Goal: Information Seeking & Learning: Learn about a topic

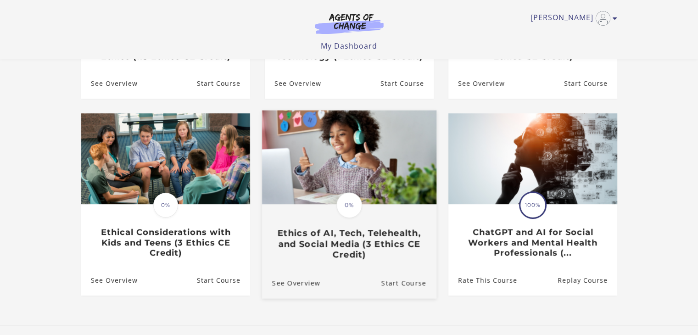
scroll to position [229, 0]
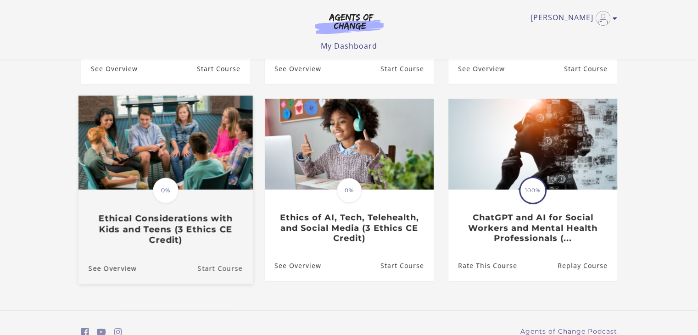
click at [227, 272] on link "Start Course" at bounding box center [224, 268] width 55 height 31
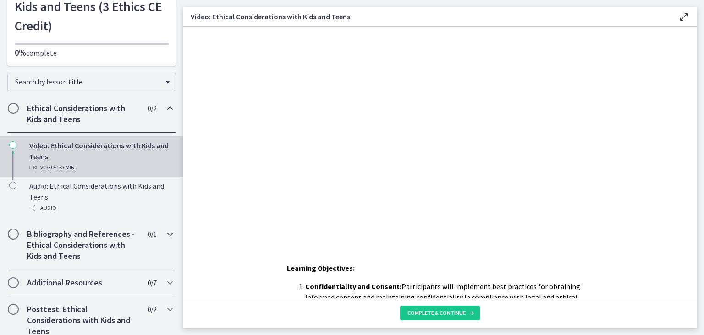
scroll to position [115, 0]
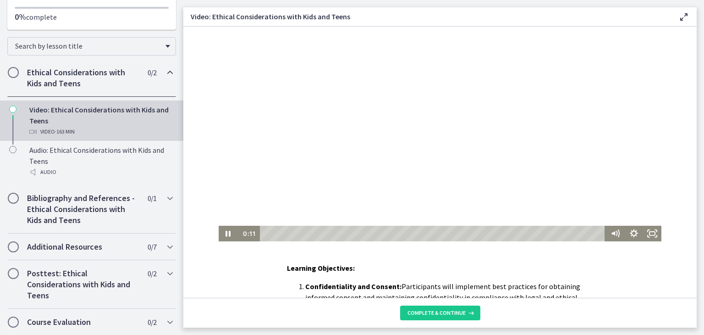
click at [427, 140] on div at bounding box center [440, 134] width 443 height 215
click at [429, 144] on div at bounding box center [440, 134] width 443 height 215
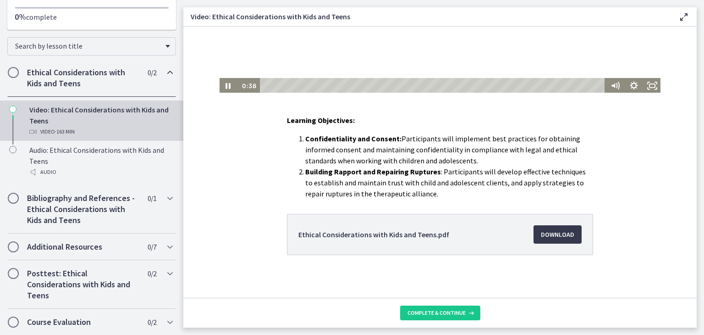
scroll to position [149, 0]
click at [565, 234] on span "Download Opens in a new window" at bounding box center [557, 233] width 33 height 11
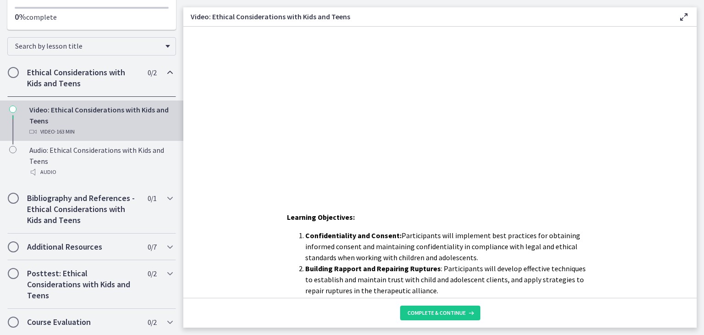
scroll to position [0, 0]
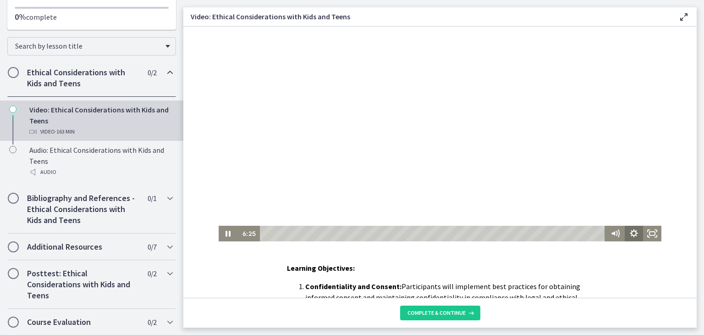
click at [630, 235] on icon "Show settings menu" at bounding box center [634, 234] width 18 height 16
click at [630, 235] on icon "Hide settings menu" at bounding box center [634, 234] width 18 height 16
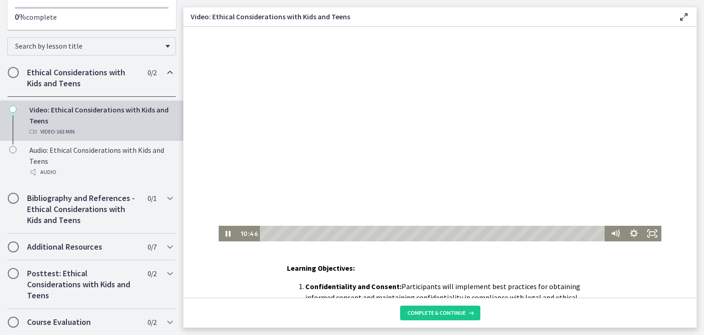
click at [447, 134] on div at bounding box center [440, 134] width 443 height 215
click at [418, 130] on div at bounding box center [440, 134] width 443 height 215
click at [455, 105] on div at bounding box center [440, 134] width 443 height 215
drag, startPoint x: 419, startPoint y: 128, endPoint x: 416, endPoint y: 116, distance: 11.7
click at [419, 127] on div at bounding box center [440, 134] width 443 height 215
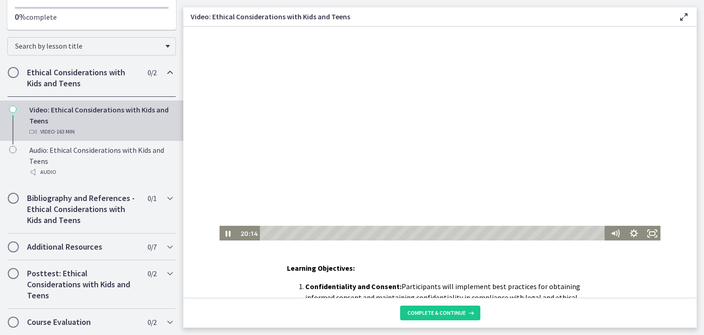
scroll to position [149, 0]
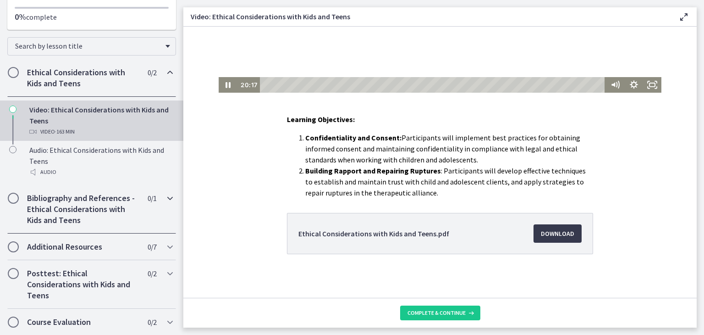
click at [88, 199] on h2 "Bibliography and References - Ethical Considerations with Kids and Teens" at bounding box center [83, 209] width 112 height 33
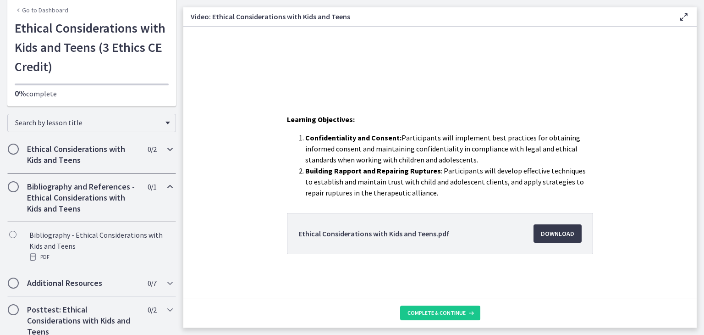
scroll to position [0, 0]
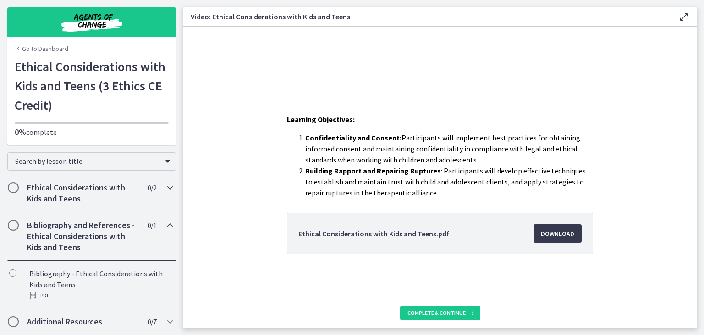
click at [111, 194] on h2 "Ethical Considerations with Kids and Teens" at bounding box center [83, 193] width 112 height 22
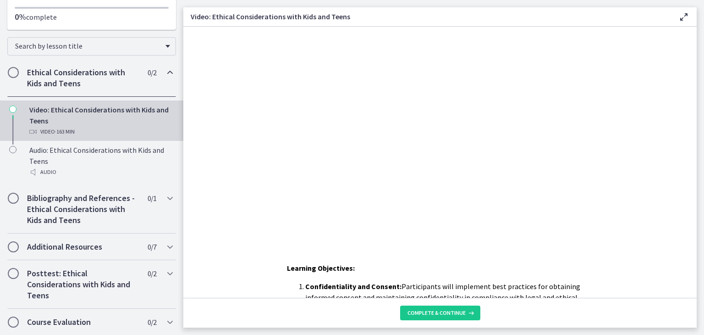
click at [460, 261] on div "Learning Objectives: Confidentiality and Consent: Participants will implement b…" at bounding box center [440, 162] width 514 height 271
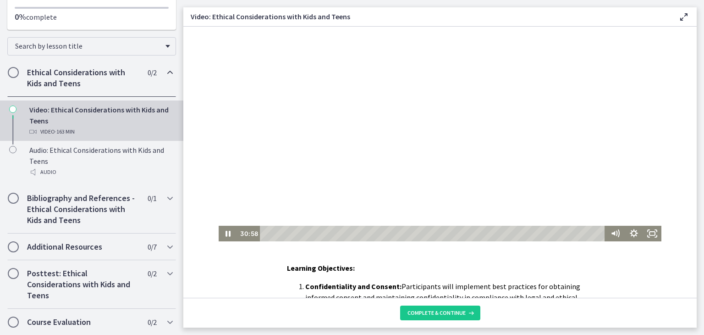
click at [402, 143] on div at bounding box center [440, 134] width 443 height 215
click at [227, 235] on icon "Play Video" at bounding box center [229, 233] width 5 height 6
click at [332, 104] on div at bounding box center [440, 134] width 443 height 215
click at [459, 92] on div at bounding box center [440, 134] width 443 height 215
click at [631, 235] on icon "Show settings menu" at bounding box center [634, 233] width 8 height 8
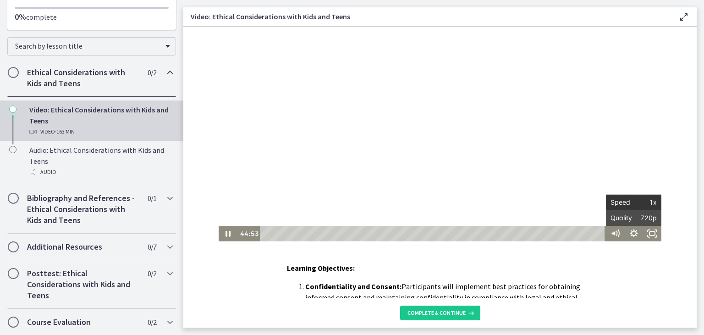
click at [634, 202] on span "1x" at bounding box center [645, 202] width 23 height 16
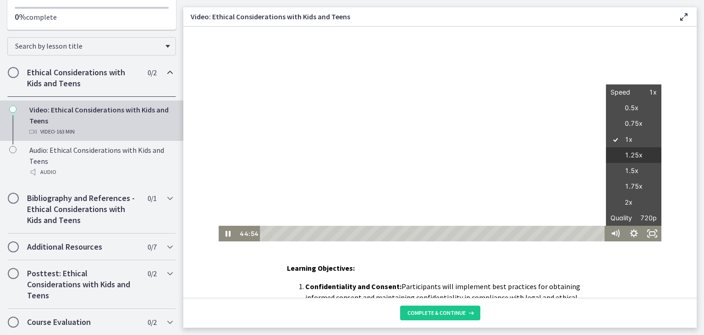
click at [629, 160] on label "1.25x" at bounding box center [633, 155] width 55 height 16
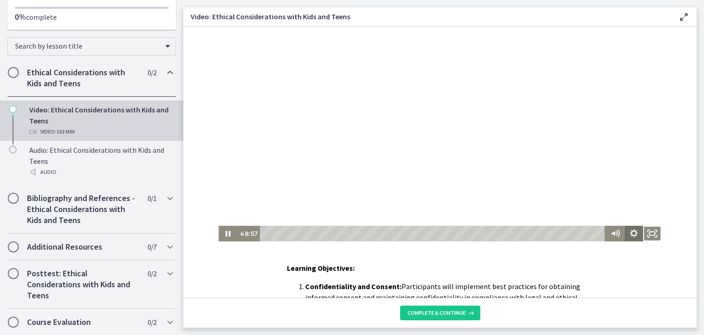
click at [628, 234] on icon "Show settings menu" at bounding box center [634, 234] width 18 height 16
click at [634, 204] on span "1.25x" at bounding box center [645, 202] width 23 height 16
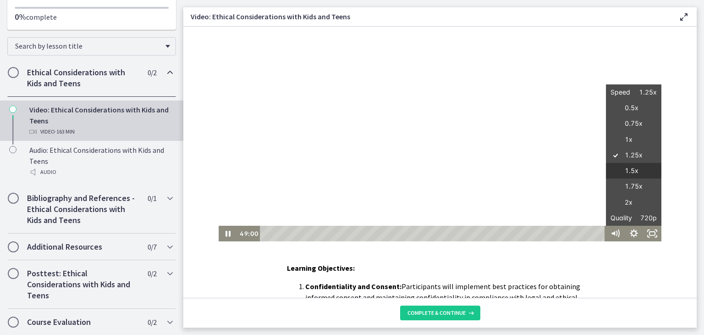
click at [631, 175] on label "1.5x" at bounding box center [633, 171] width 55 height 16
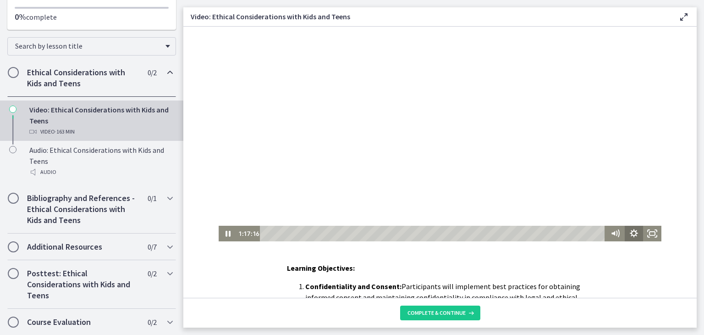
click at [631, 235] on icon "Show settings menu" at bounding box center [634, 234] width 18 height 16
click at [537, 257] on div "Learning Objectives: Confidentiality and Consent: Participants will implement b…" at bounding box center [440, 162] width 514 height 271
click at [425, 115] on div at bounding box center [440, 134] width 443 height 215
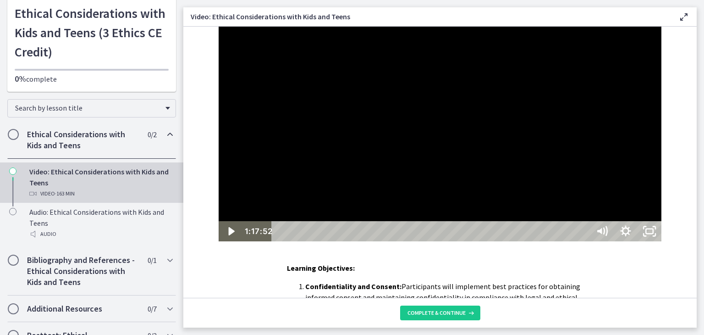
scroll to position [115, 0]
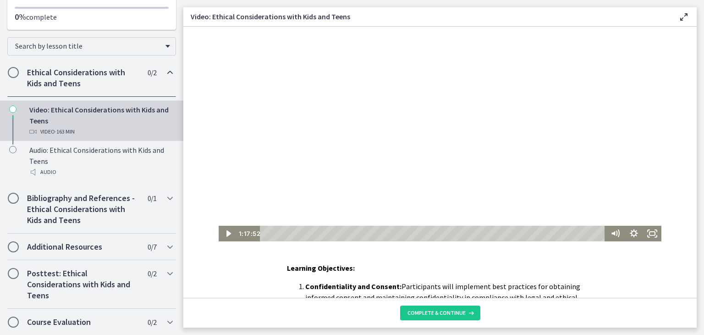
click at [227, 236] on icon "Play Video" at bounding box center [229, 233] width 22 height 19
click at [404, 136] on div at bounding box center [440, 134] width 443 height 215
click at [332, 151] on div at bounding box center [440, 134] width 443 height 215
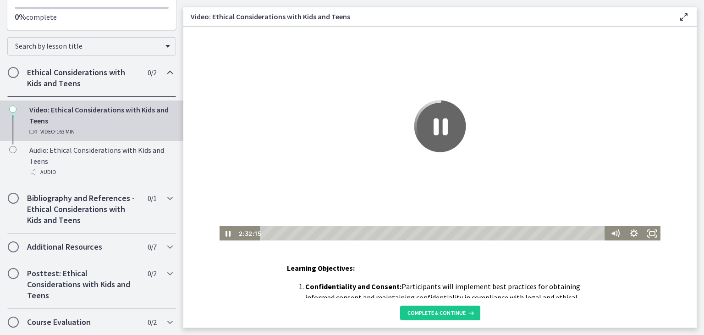
click at [438, 123] on icon "Pause" at bounding box center [441, 126] width 52 height 52
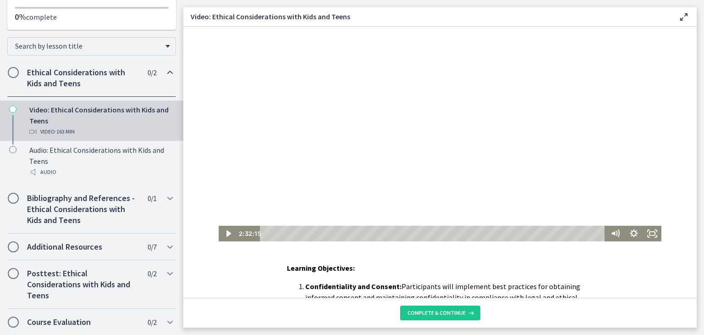
click at [435, 135] on div at bounding box center [440, 134] width 443 height 215
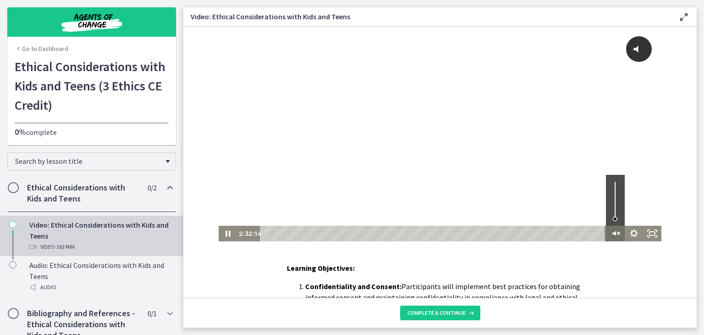
click at [615, 232] on icon "Unmute" at bounding box center [615, 234] width 18 height 16
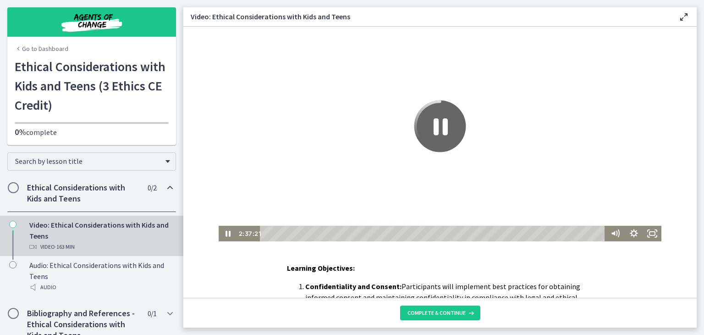
click at [441, 127] on icon "Pause" at bounding box center [441, 126] width 52 height 52
click at [422, 118] on div at bounding box center [440, 134] width 443 height 215
click at [222, 238] on icon "Play Video" at bounding box center [228, 234] width 18 height 16
click at [419, 112] on div at bounding box center [440, 134] width 443 height 215
click at [226, 237] on icon "Play Video" at bounding box center [228, 234] width 18 height 16
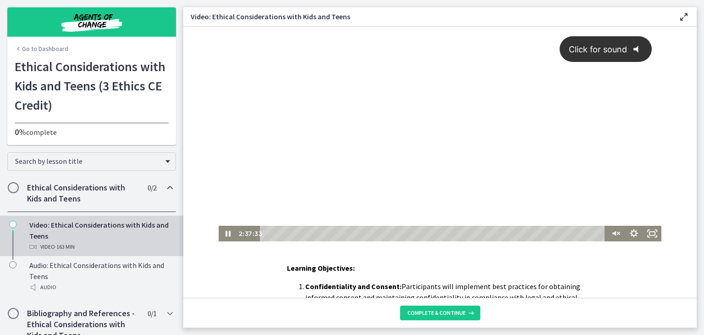
click at [601, 54] on span "Click for sound" at bounding box center [594, 49] width 67 height 10
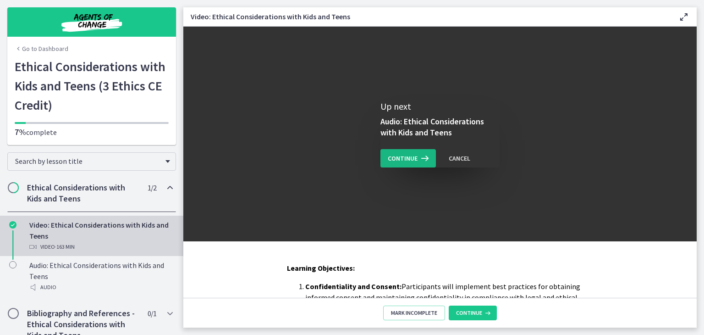
click at [408, 158] on span "Continue" at bounding box center [403, 158] width 30 height 11
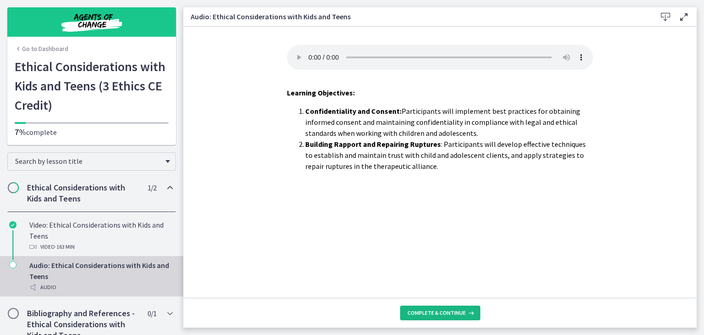
click at [450, 311] on span "Complete & continue" at bounding box center [437, 312] width 58 height 7
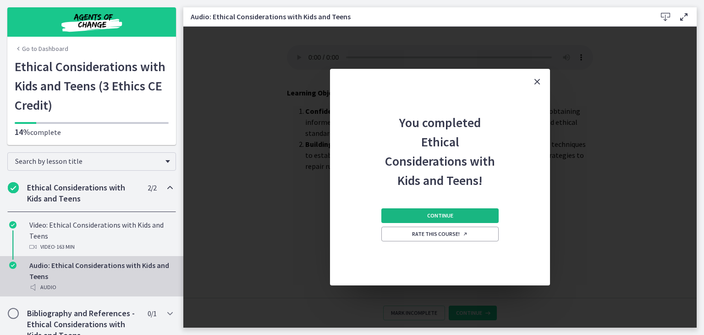
click at [470, 217] on button "Continue" at bounding box center [440, 215] width 117 height 15
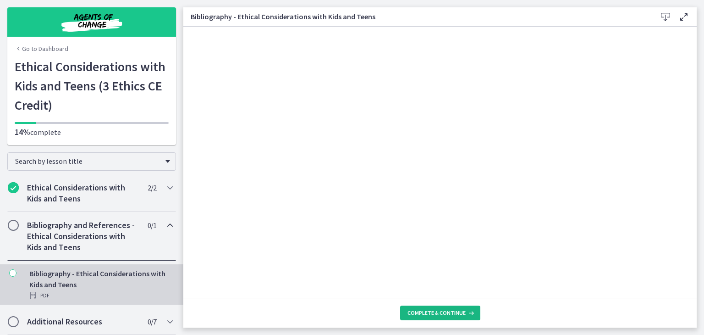
click at [460, 313] on span "Complete & continue" at bounding box center [437, 312] width 58 height 7
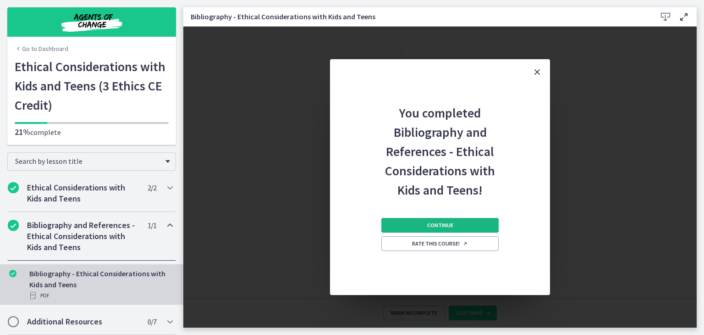
click at [443, 222] on span "Continue" at bounding box center [440, 225] width 26 height 7
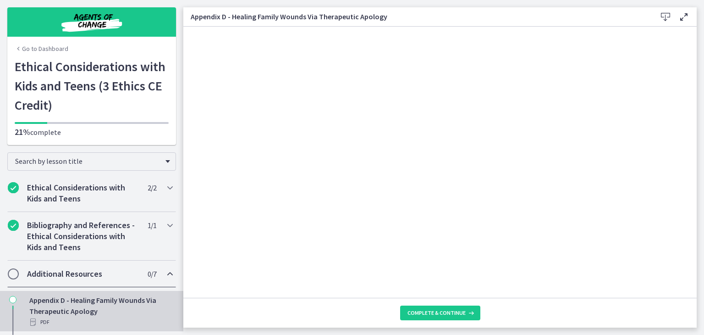
click at [665, 17] on icon at bounding box center [665, 16] width 11 height 11
click at [460, 308] on button "Complete & continue" at bounding box center [440, 312] width 80 height 15
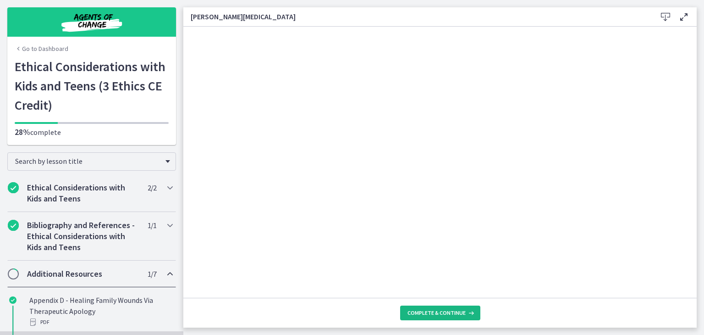
click at [446, 311] on span "Complete & continue" at bounding box center [437, 312] width 58 height 7
click at [445, 316] on button "Complete & continue" at bounding box center [440, 312] width 80 height 15
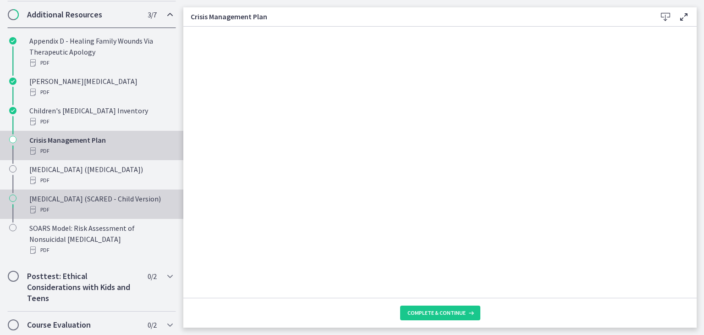
scroll to position [273, 0]
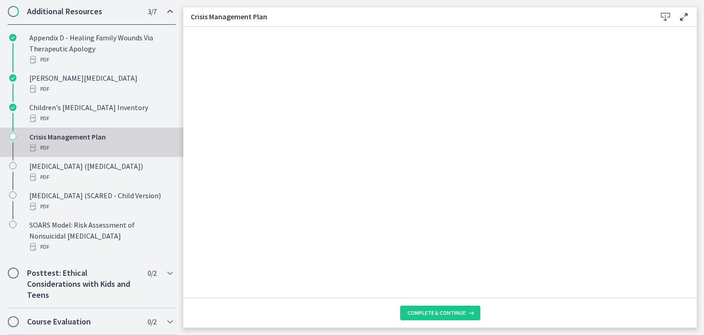
click at [668, 15] on icon at bounding box center [665, 16] width 11 height 11
click at [448, 315] on span "Complete & continue" at bounding box center [437, 312] width 58 height 7
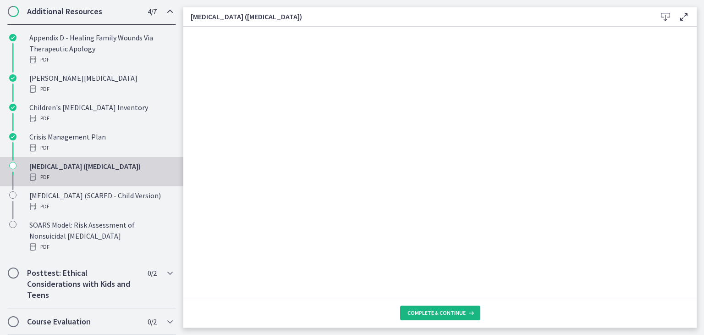
click at [445, 314] on span "Complete & continue" at bounding box center [437, 312] width 58 height 7
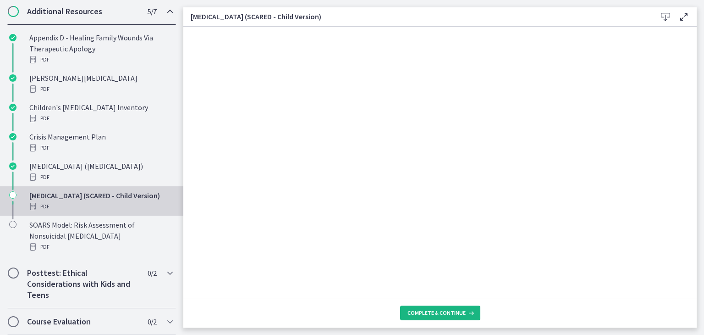
click at [445, 310] on span "Complete & continue" at bounding box center [437, 312] width 58 height 7
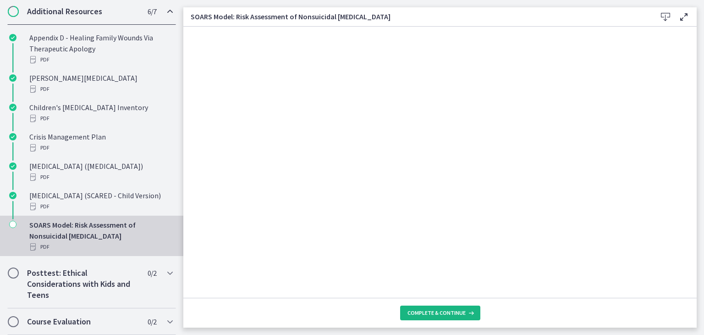
click at [444, 312] on span "Complete & continue" at bounding box center [437, 312] width 58 height 7
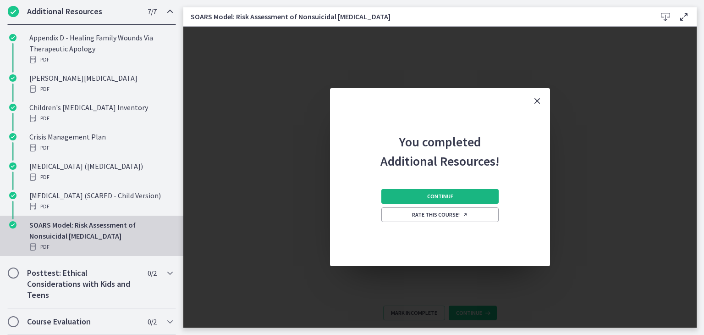
click at [435, 195] on span "Continue" at bounding box center [440, 196] width 26 height 7
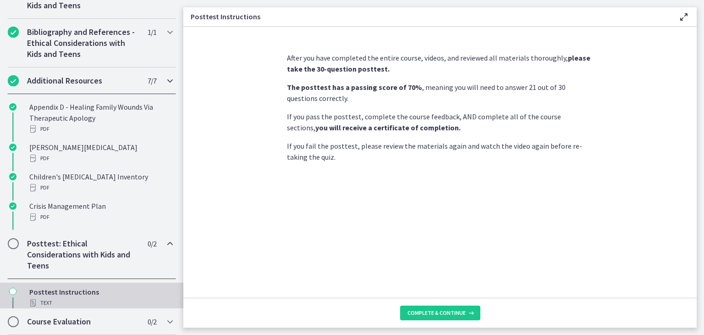
scroll to position [104, 0]
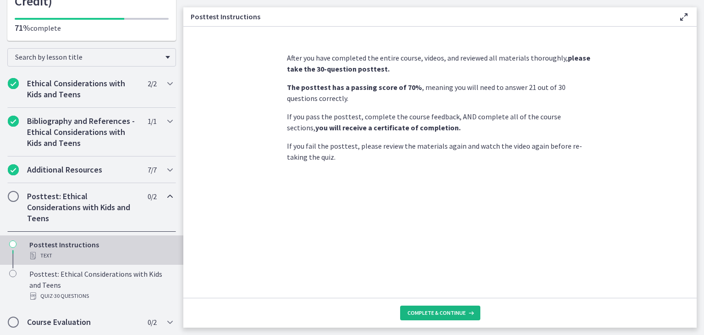
click at [444, 314] on span "Complete & continue" at bounding box center [437, 312] width 58 height 7
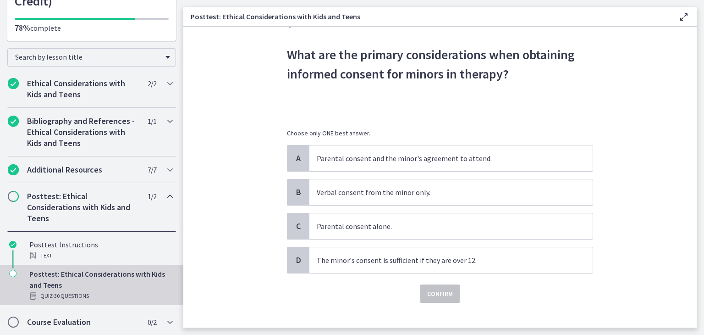
scroll to position [35, 0]
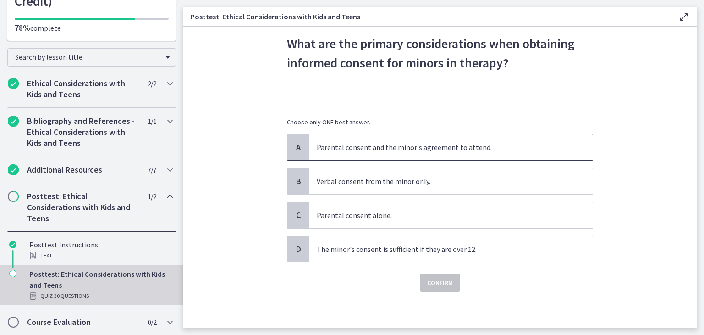
click at [448, 154] on span "Parental consent and the minor's agreement to attend." at bounding box center [451, 147] width 283 height 26
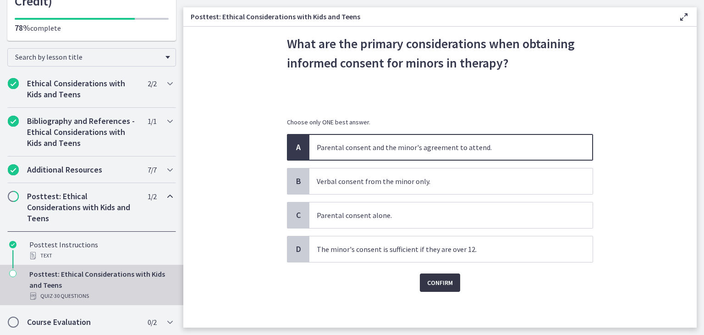
click at [440, 284] on span "Confirm" at bounding box center [440, 282] width 26 height 11
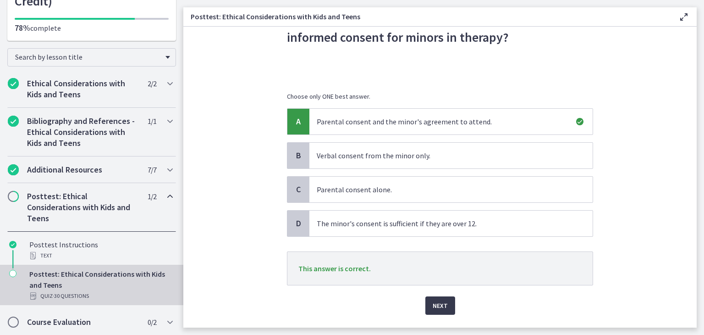
scroll to position [83, 0]
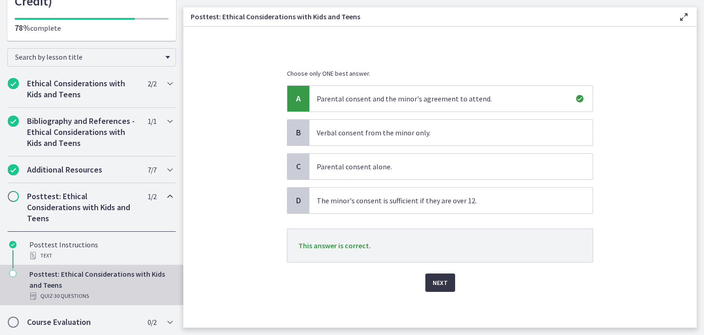
click at [438, 286] on span "Next" at bounding box center [440, 282] width 15 height 11
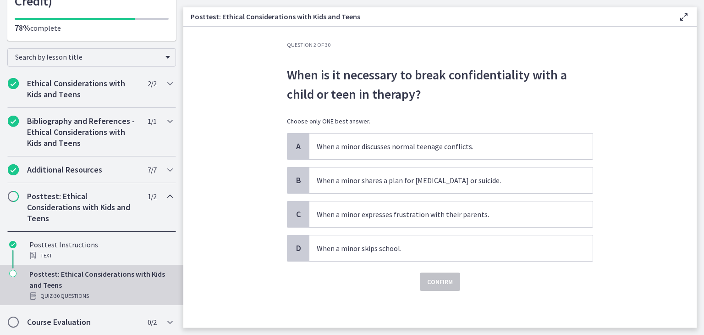
scroll to position [0, 0]
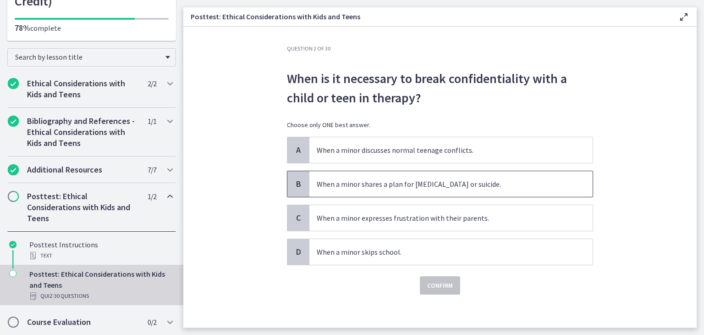
click at [450, 189] on span "When a minor shares a plan for self-harm or suicide." at bounding box center [451, 184] width 283 height 26
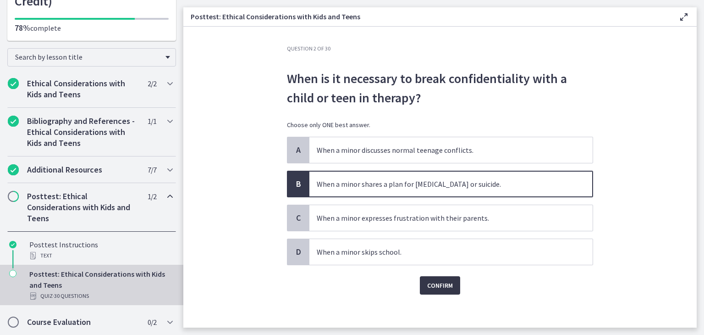
click at [444, 288] on span "Confirm" at bounding box center [440, 285] width 26 height 11
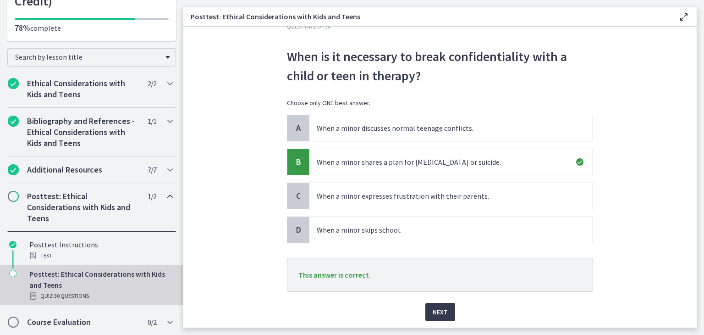
scroll to position [51, 0]
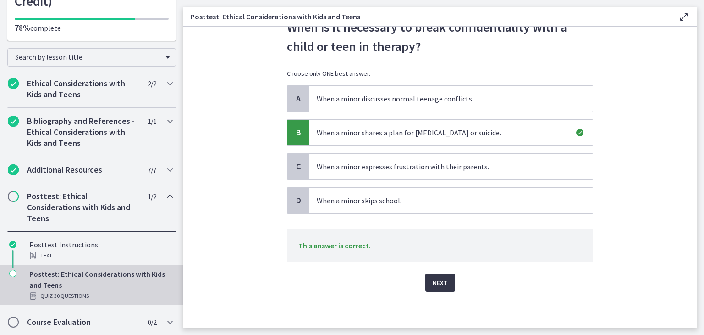
click at [435, 278] on span "Next" at bounding box center [440, 282] width 15 height 11
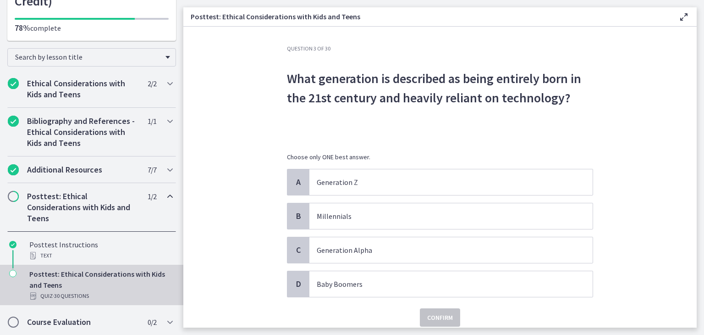
scroll to position [35, 0]
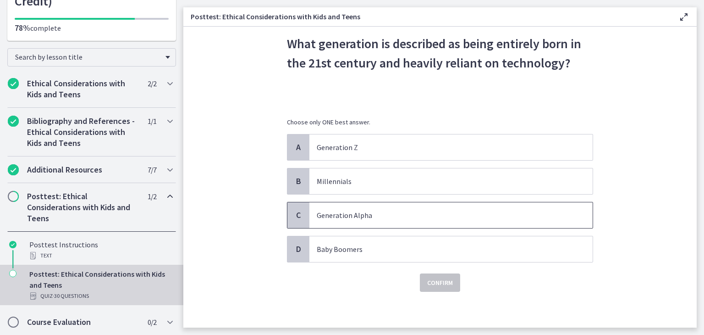
click at [443, 222] on span "Generation Alpha" at bounding box center [451, 215] width 283 height 26
click at [440, 289] on button "Confirm" at bounding box center [440, 282] width 40 height 18
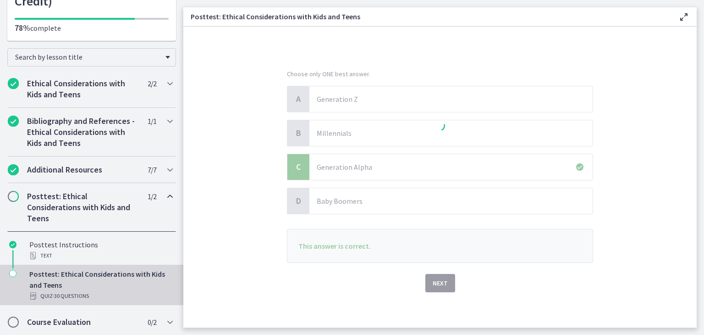
scroll to position [83, 0]
click at [438, 284] on div at bounding box center [440, 126] width 306 height 330
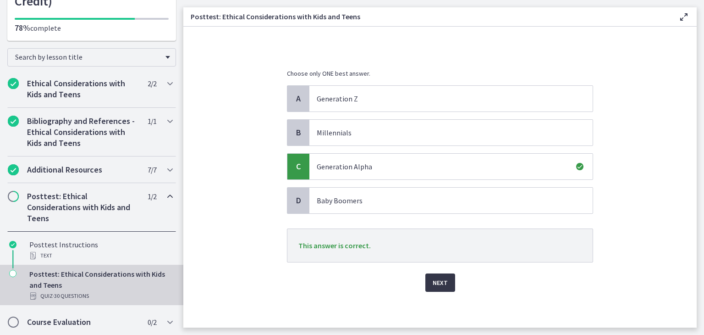
click at [435, 280] on span "Next" at bounding box center [440, 282] width 15 height 11
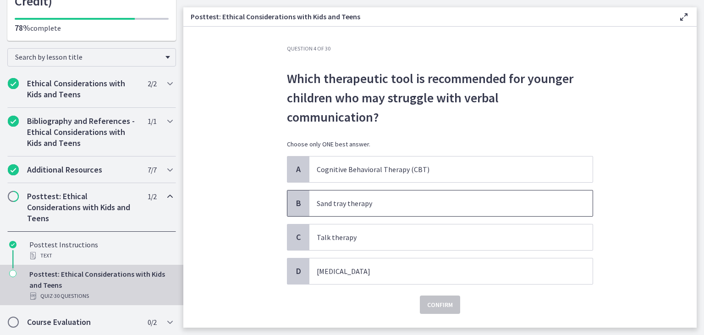
click at [440, 198] on p "Sand tray therapy" at bounding box center [442, 203] width 250 height 11
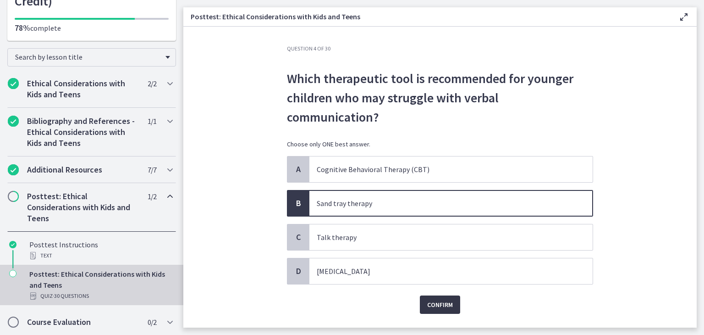
click at [447, 299] on span "Confirm" at bounding box center [440, 304] width 26 height 11
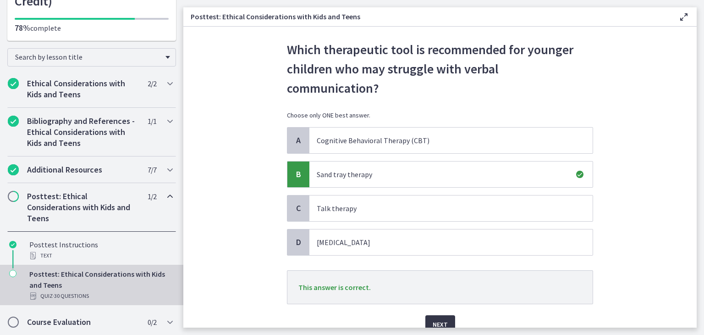
scroll to position [51, 0]
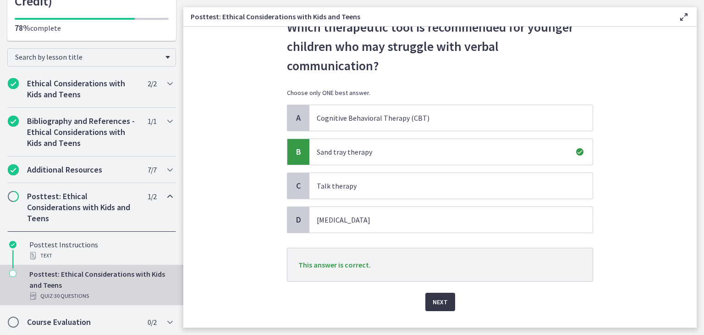
click at [444, 293] on button "Next" at bounding box center [441, 302] width 30 height 18
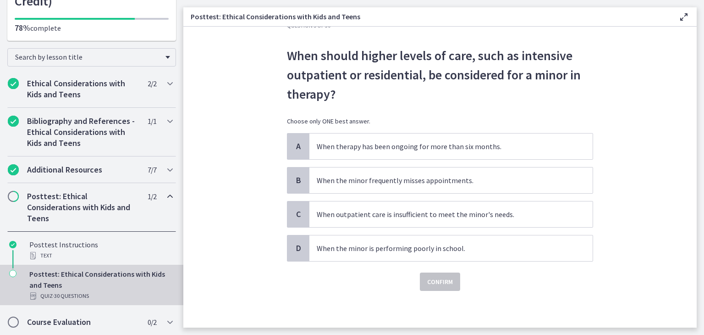
scroll to position [0, 0]
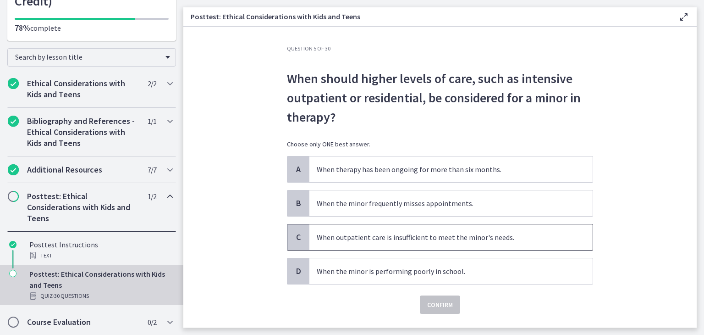
click at [442, 236] on p "When outpatient care is insufficient to meet the minor's needs." at bounding box center [442, 237] width 250 height 11
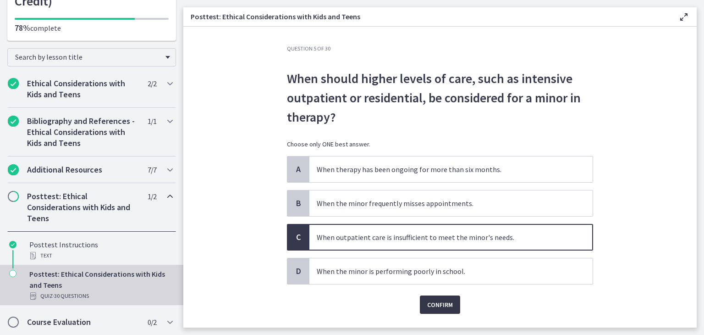
click at [440, 310] on button "Confirm" at bounding box center [440, 304] width 40 height 18
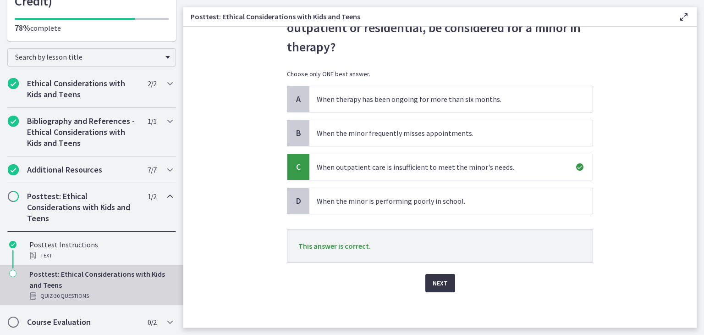
scroll to position [71, 0]
click at [444, 280] on button "Next" at bounding box center [441, 282] width 30 height 18
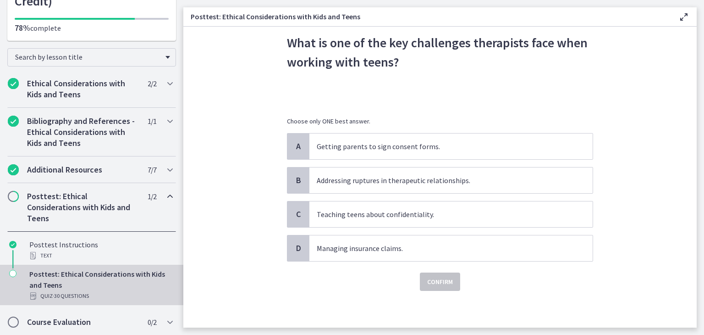
scroll to position [0, 0]
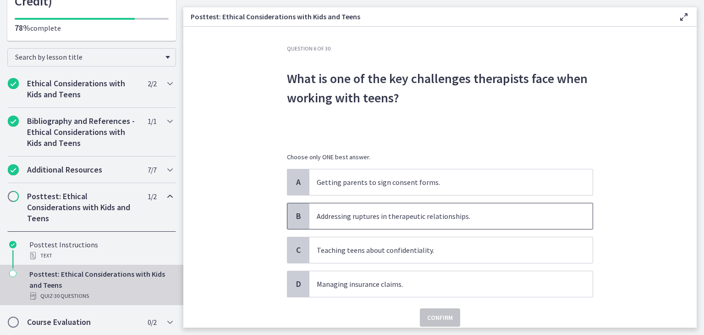
click at [444, 211] on p "Addressing ruptures in therapeutic relationships." at bounding box center [442, 216] width 250 height 11
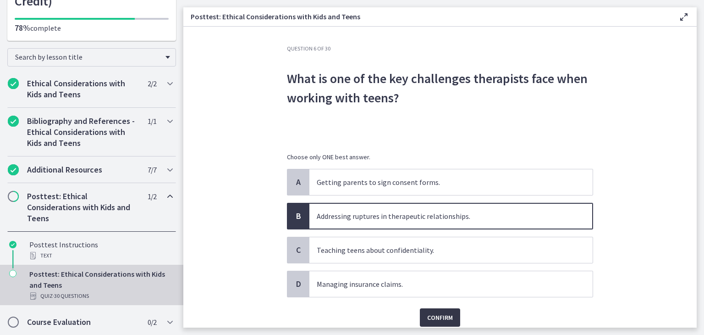
click at [427, 315] on span "Confirm" at bounding box center [440, 317] width 26 height 11
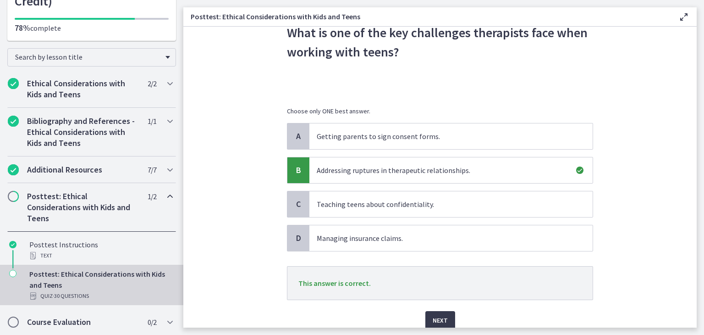
scroll to position [83, 0]
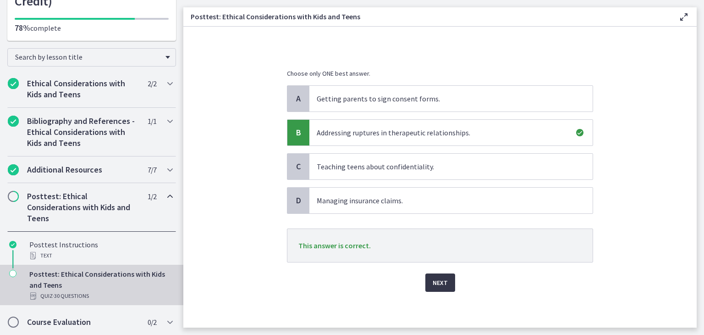
click at [437, 283] on span "Next" at bounding box center [440, 282] width 15 height 11
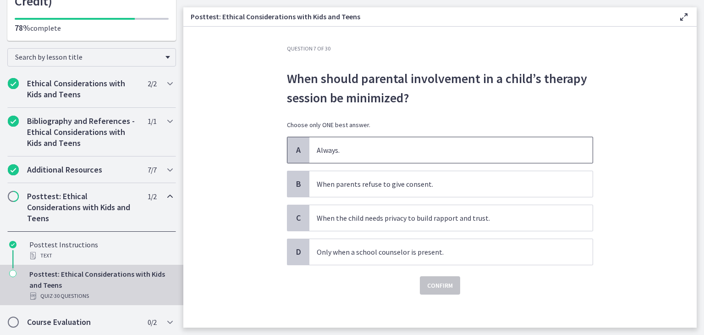
click at [471, 145] on p "Always." at bounding box center [442, 149] width 250 height 11
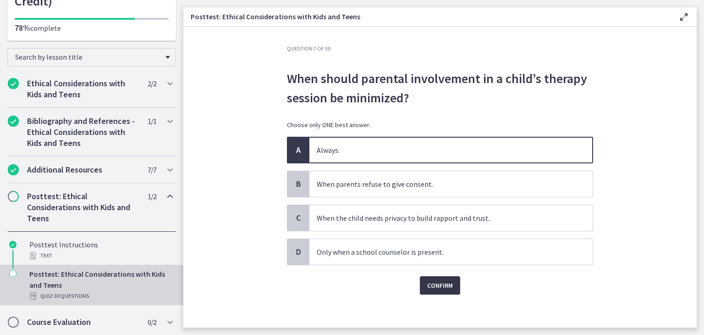
click at [440, 283] on span "Confirm" at bounding box center [440, 285] width 26 height 11
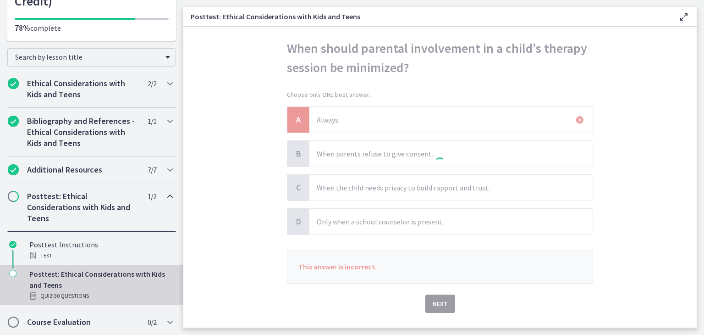
scroll to position [51, 0]
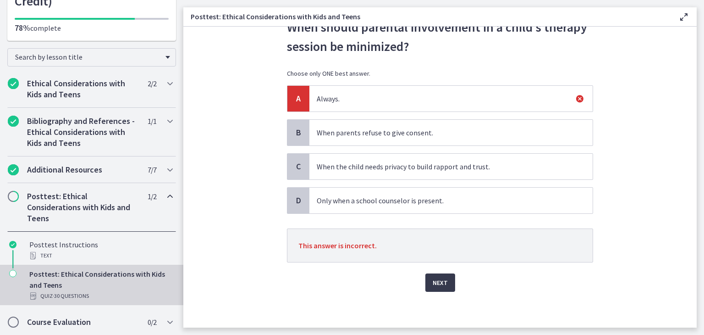
click at [448, 172] on span "When the child needs privacy to build rapport and trust." at bounding box center [451, 167] width 283 height 26
click at [441, 282] on span "Next" at bounding box center [440, 282] width 15 height 11
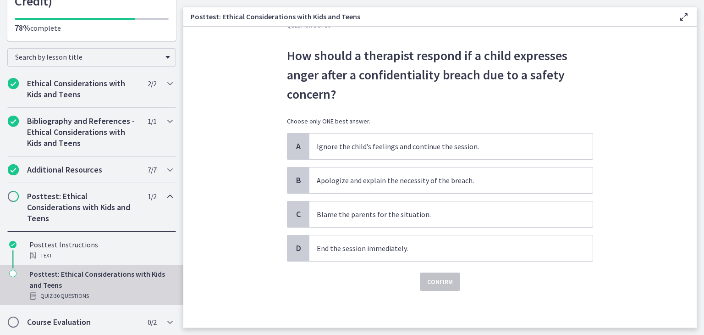
scroll to position [0, 0]
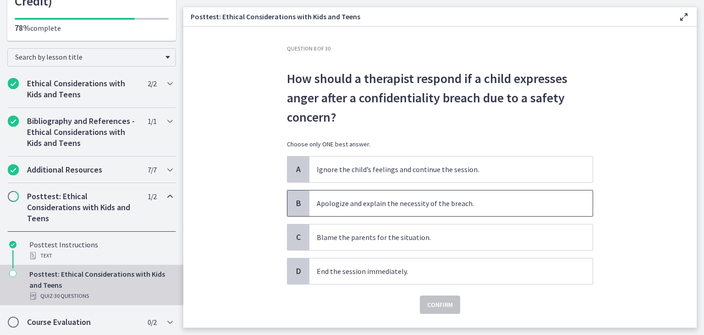
click at [440, 202] on p "Apologize and explain the necessity of the breach." at bounding box center [442, 203] width 250 height 11
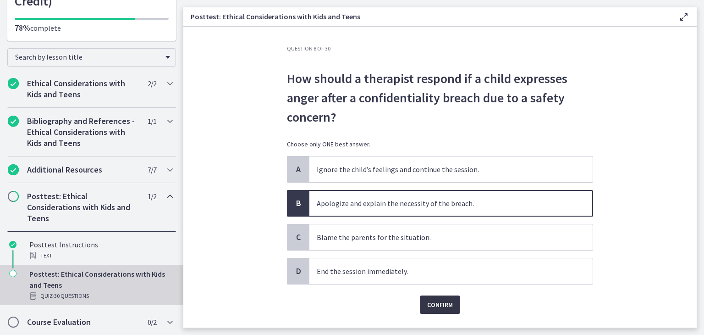
click at [437, 301] on span "Confirm" at bounding box center [440, 304] width 26 height 11
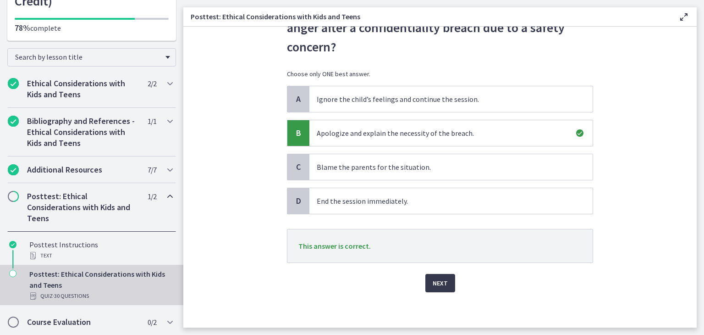
scroll to position [71, 0]
click at [434, 286] on span "Next" at bounding box center [440, 282] width 15 height 11
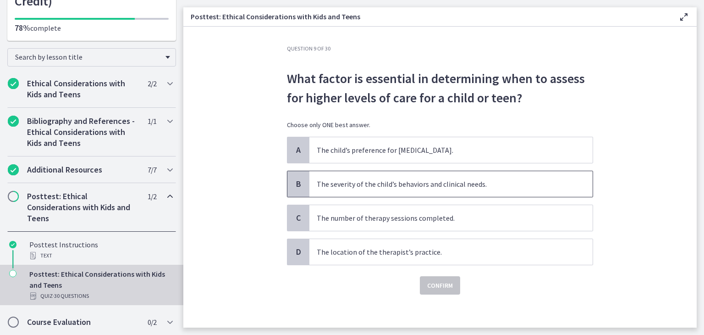
click at [436, 189] on span "The severity of the child’s behaviors and clinical needs." at bounding box center [451, 184] width 283 height 26
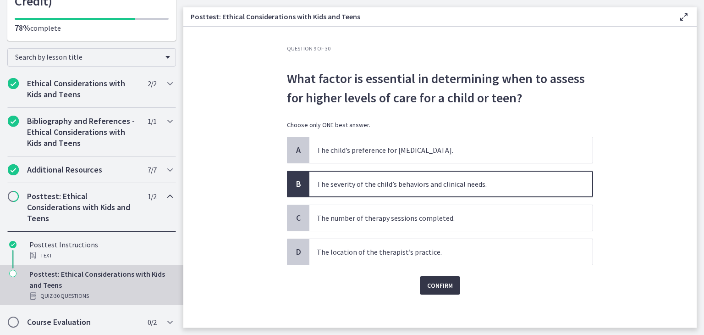
click at [438, 286] on span "Confirm" at bounding box center [440, 285] width 26 height 11
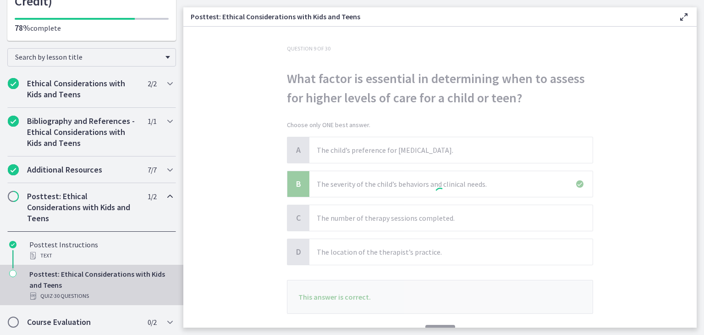
scroll to position [51, 0]
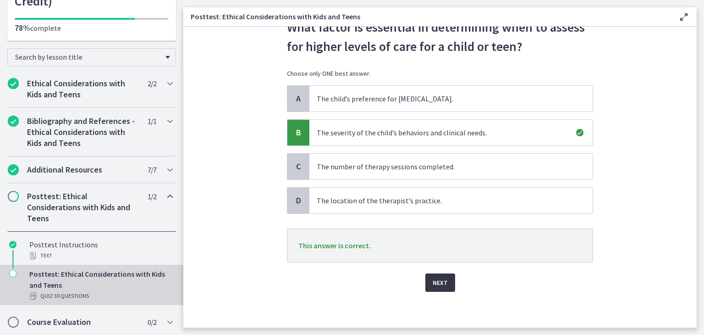
click at [444, 286] on span "Next" at bounding box center [440, 282] width 15 height 11
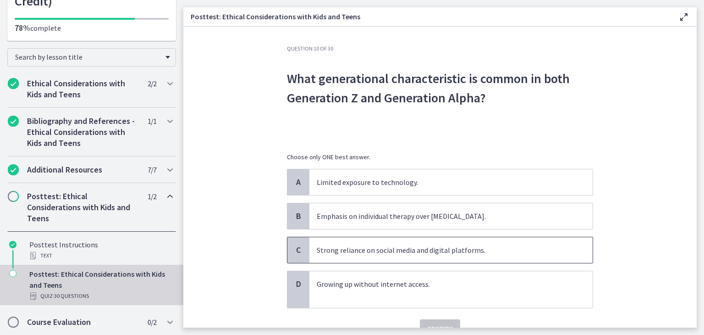
click at [499, 248] on p "Strong reliance on social media and digital platforms." at bounding box center [442, 249] width 250 height 11
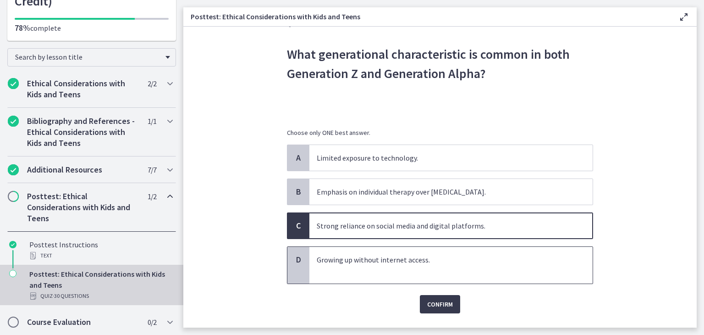
scroll to position [46, 0]
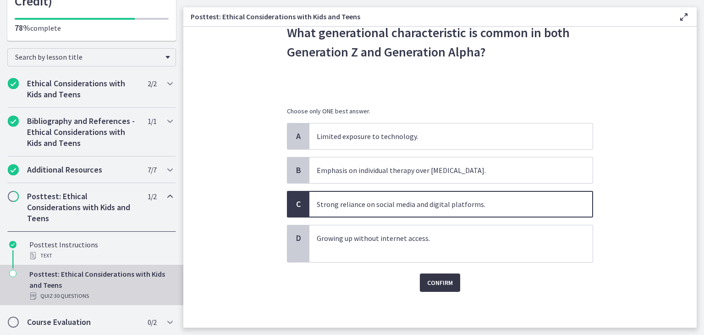
click at [430, 289] on button "Confirm" at bounding box center [440, 282] width 40 height 18
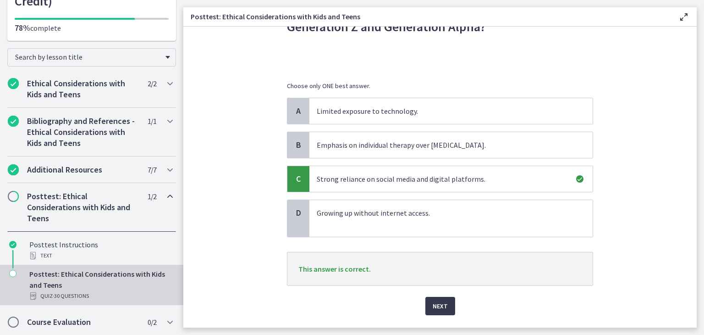
scroll to position [94, 0]
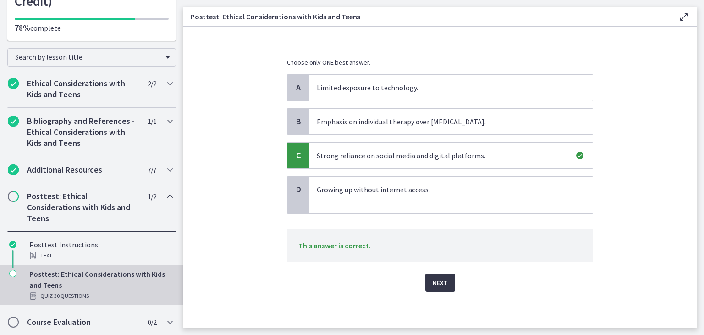
click at [446, 282] on button "Next" at bounding box center [441, 282] width 30 height 18
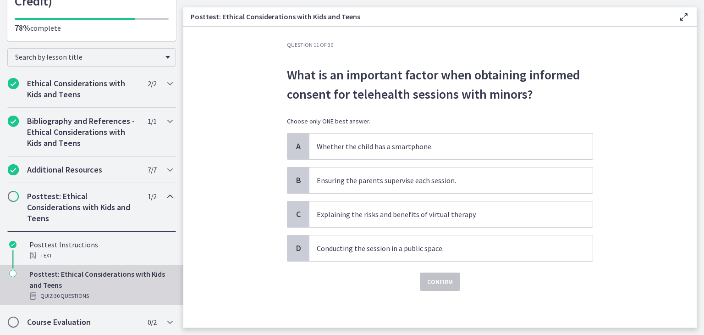
scroll to position [0, 0]
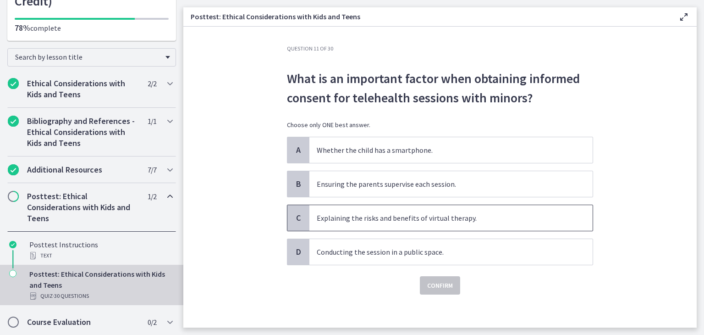
click at [427, 223] on span "Explaining the risks and benefits of virtual therapy." at bounding box center [451, 218] width 283 height 26
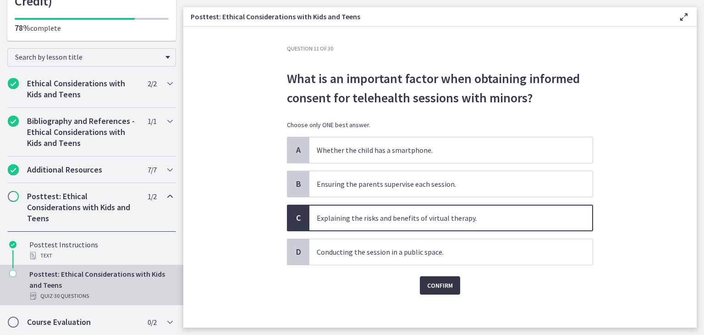
click at [431, 283] on span "Confirm" at bounding box center [440, 285] width 26 height 11
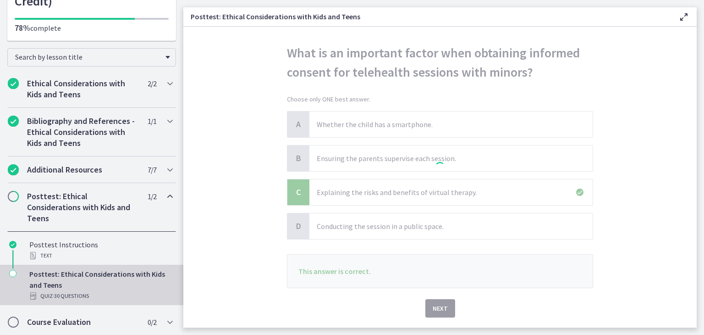
scroll to position [51, 0]
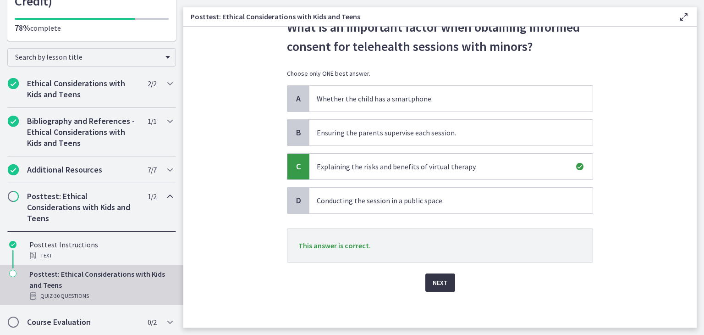
click at [439, 280] on span "Next" at bounding box center [440, 282] width 15 height 11
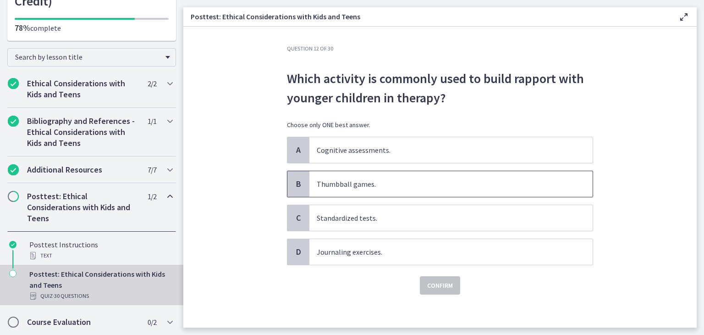
click at [402, 187] on p "Thumbball games." at bounding box center [442, 183] width 250 height 11
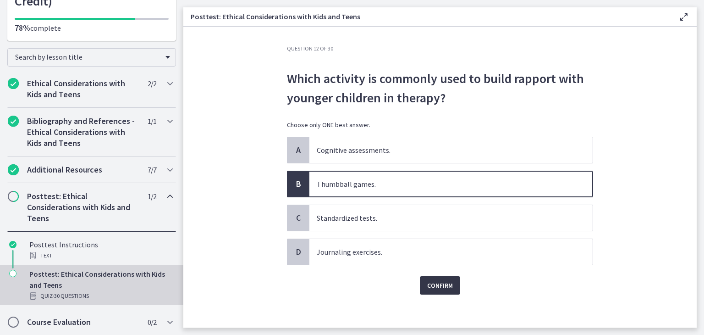
click at [437, 285] on span "Confirm" at bounding box center [440, 285] width 26 height 11
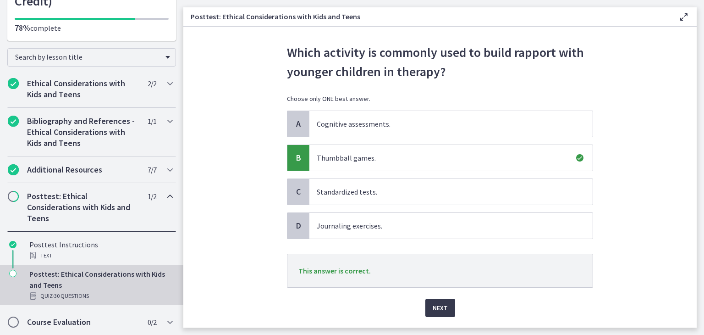
scroll to position [51, 0]
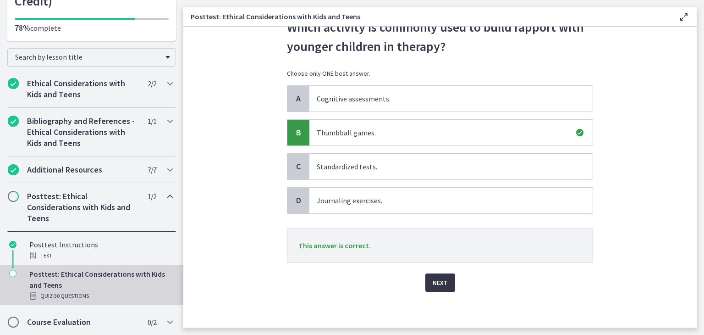
click at [443, 277] on span "Next" at bounding box center [440, 282] width 15 height 11
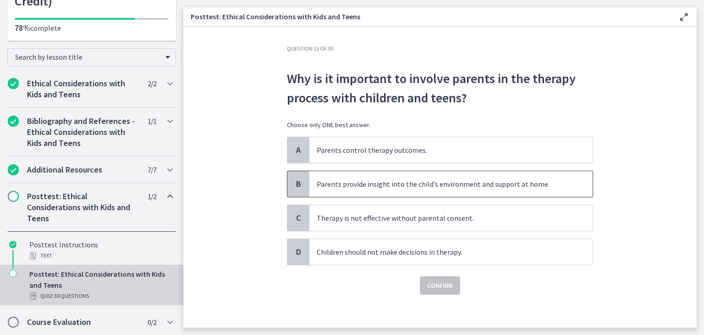
click at [431, 189] on span "Parents provide insight into the child’s environment and support at home." at bounding box center [451, 184] width 283 height 26
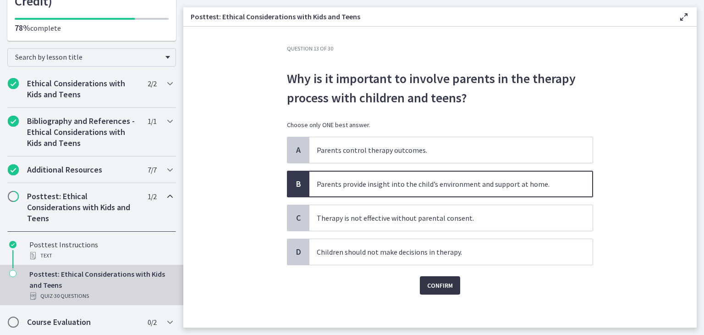
click at [441, 281] on span "Confirm" at bounding box center [440, 285] width 26 height 11
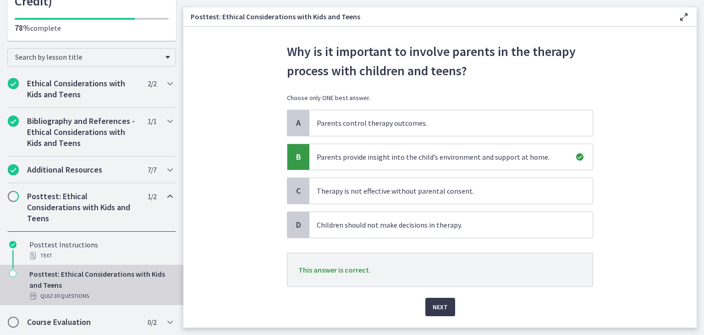
scroll to position [51, 0]
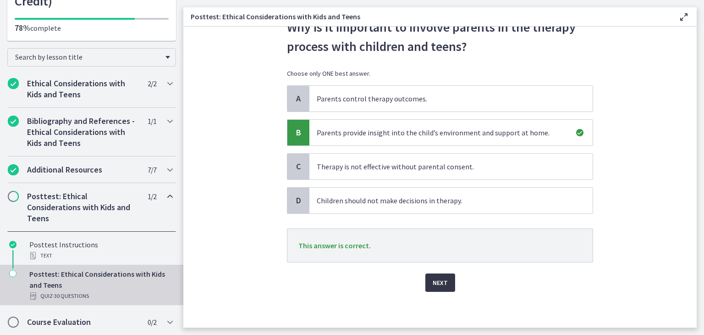
click at [439, 283] on span "Next" at bounding box center [440, 282] width 15 height 11
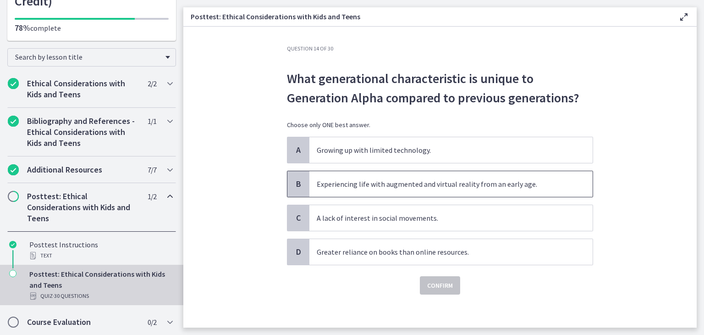
click at [441, 190] on span "Experiencing life with augmented and virtual reality from an early age." at bounding box center [451, 184] width 283 height 26
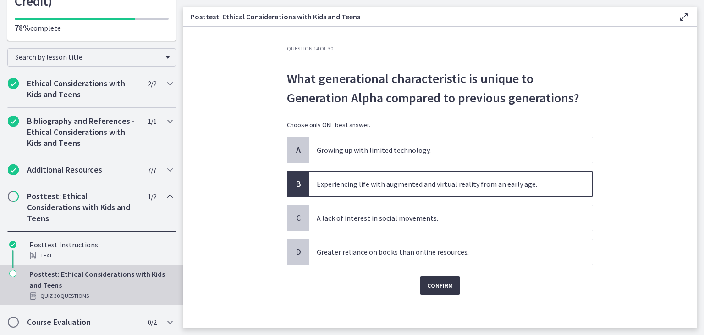
click at [435, 284] on span "Confirm" at bounding box center [440, 285] width 26 height 11
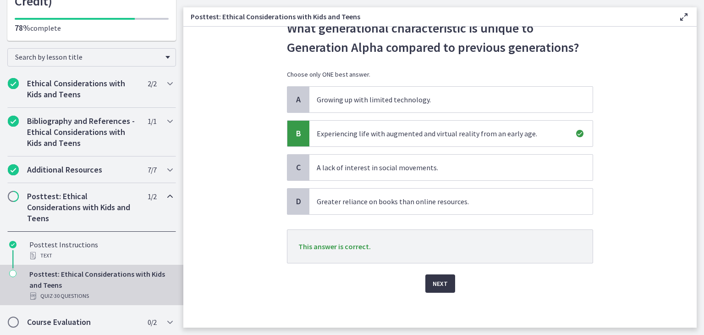
scroll to position [51, 0]
click at [433, 277] on span "Next" at bounding box center [440, 282] width 15 height 11
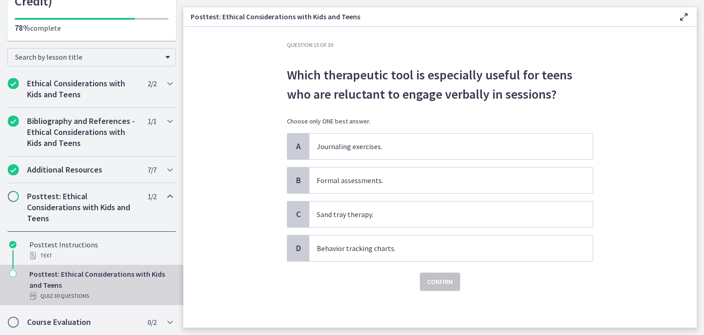
scroll to position [0, 0]
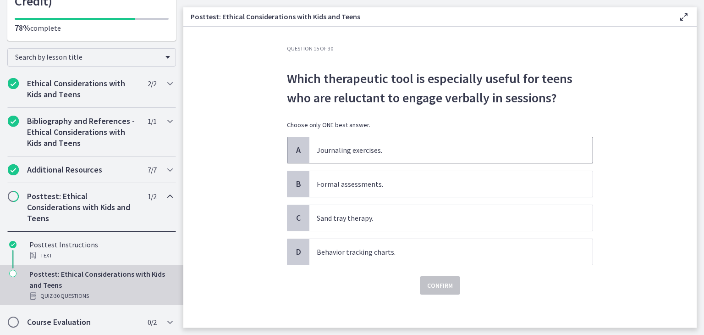
click at [432, 155] on span "Journaling exercises." at bounding box center [451, 150] width 283 height 26
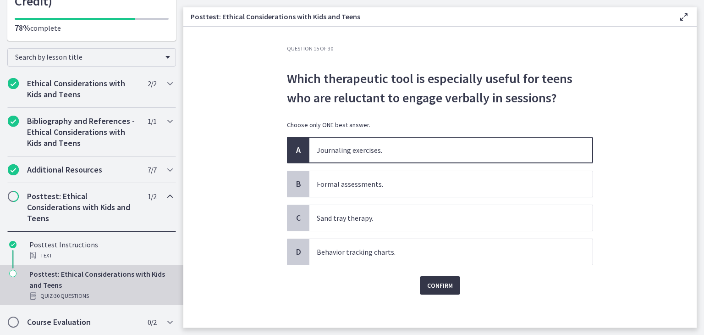
click at [435, 283] on span "Confirm" at bounding box center [440, 285] width 26 height 11
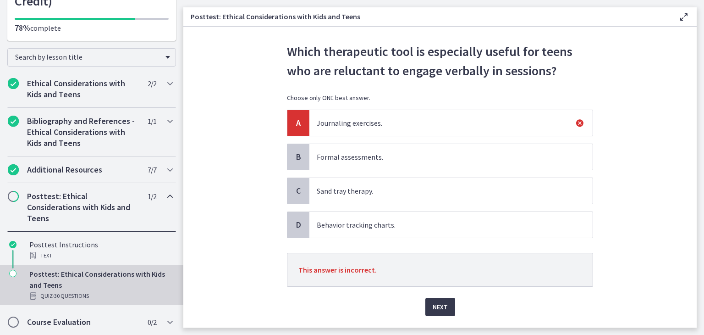
scroll to position [51, 0]
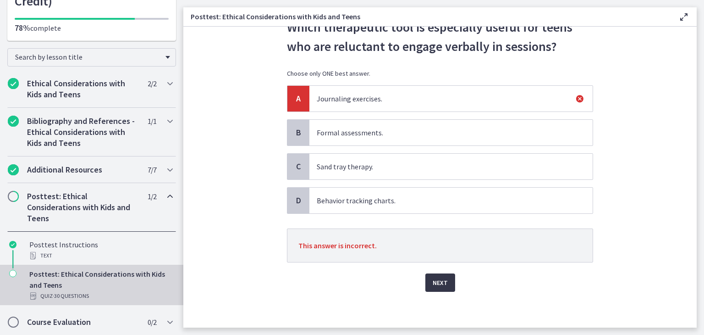
click at [440, 287] on span "Next" at bounding box center [440, 282] width 15 height 11
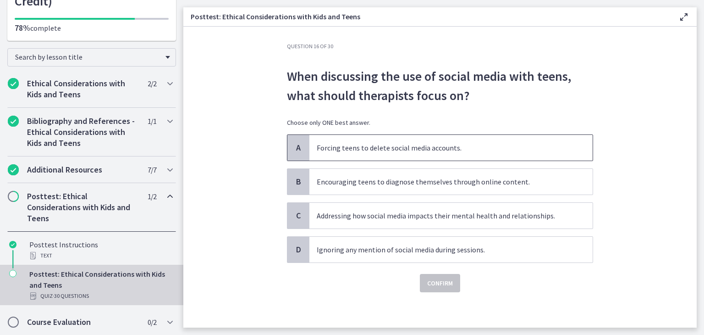
scroll to position [3, 0]
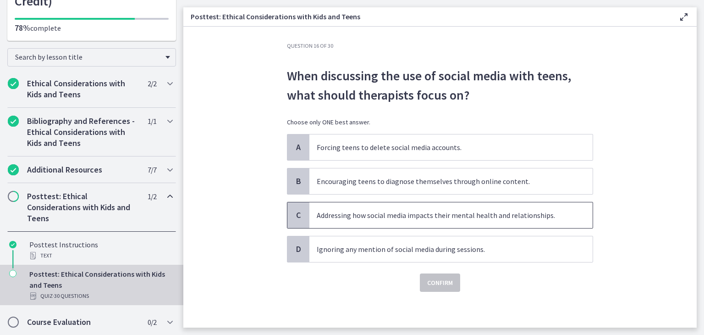
click at [435, 220] on p "Addressing how social media impacts their mental health and relationships." at bounding box center [442, 215] width 250 height 11
click at [436, 281] on span "Confirm" at bounding box center [440, 282] width 26 height 11
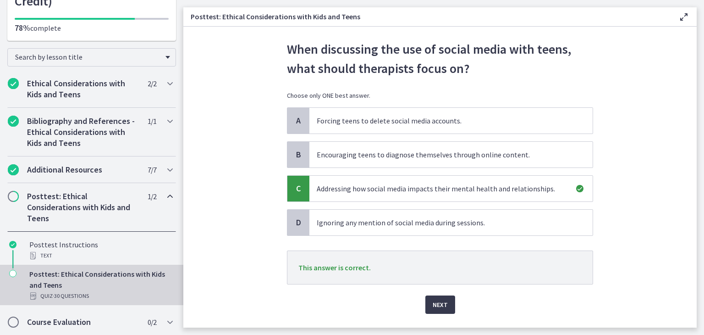
scroll to position [51, 0]
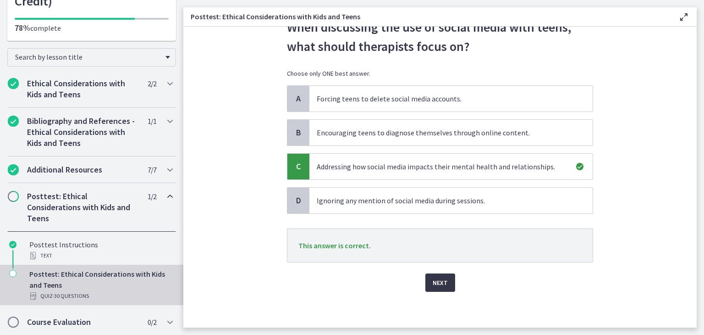
click at [433, 281] on span "Next" at bounding box center [440, 282] width 15 height 11
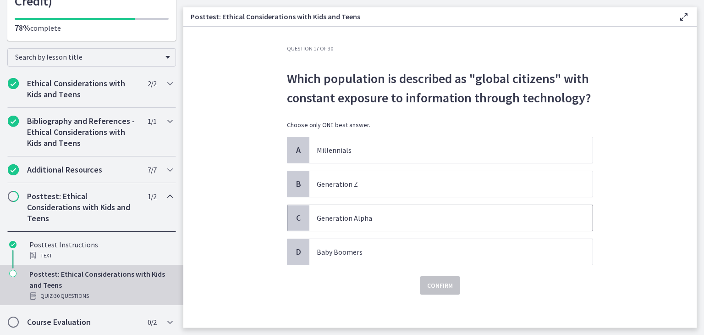
click at [440, 216] on p "Generation Alpha" at bounding box center [442, 217] width 250 height 11
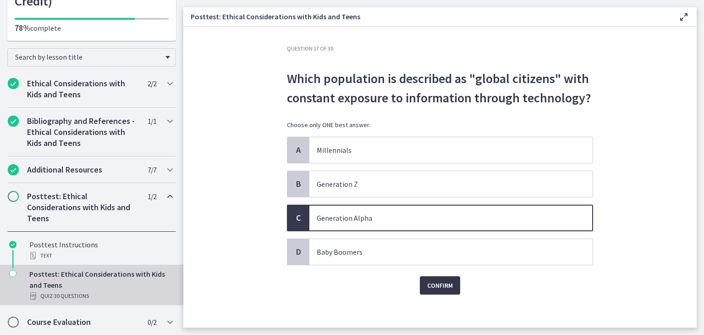
click at [437, 288] on span "Confirm" at bounding box center [440, 285] width 26 height 11
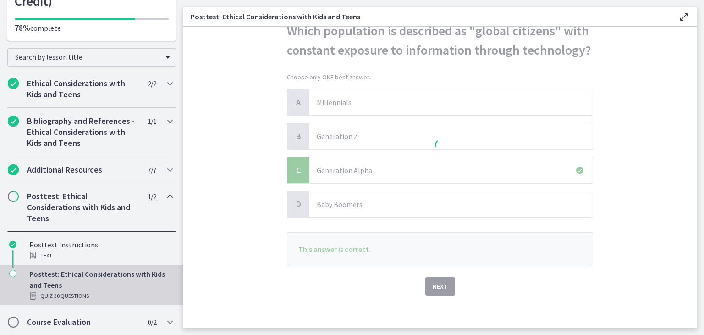
scroll to position [51, 0]
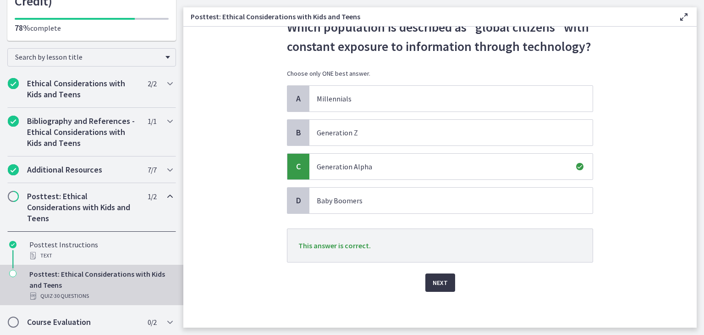
click at [440, 282] on span "Next" at bounding box center [440, 282] width 15 height 11
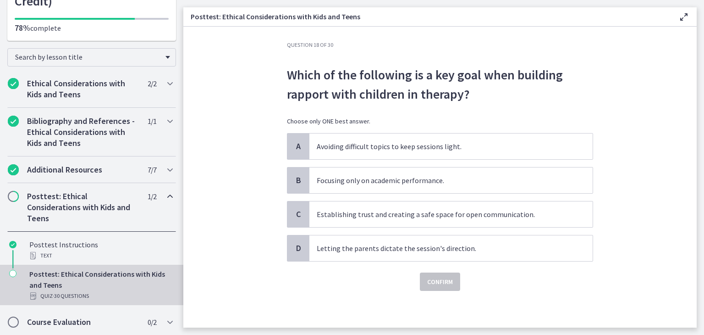
scroll to position [0, 0]
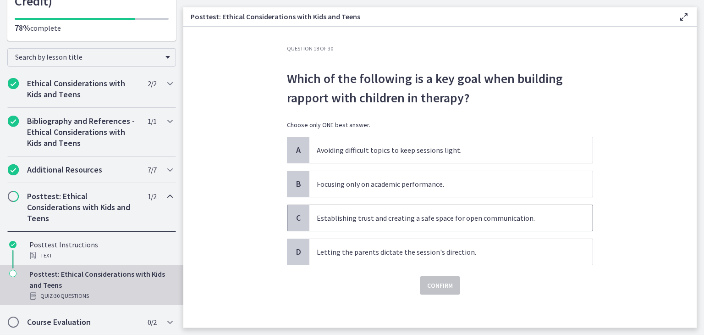
click at [431, 222] on p "Establishing trust and creating a safe space for open communication." at bounding box center [442, 217] width 250 height 11
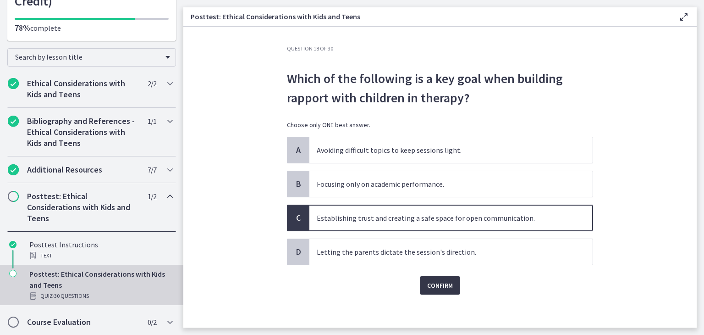
click at [440, 288] on span "Confirm" at bounding box center [440, 285] width 26 height 11
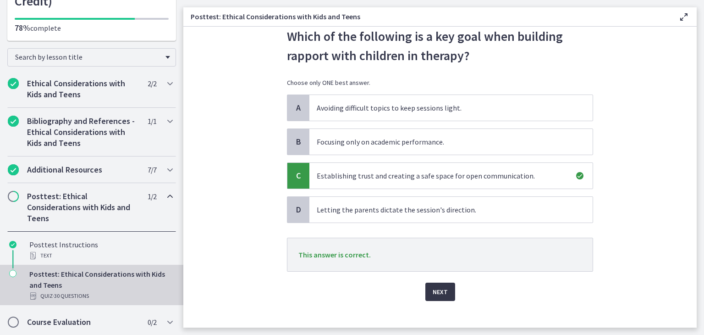
scroll to position [51, 0]
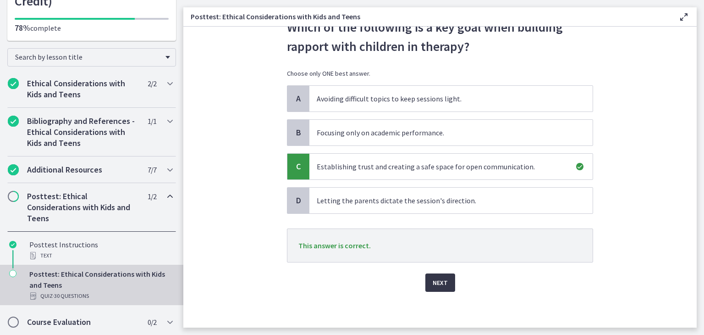
click at [439, 281] on span "Next" at bounding box center [440, 282] width 15 height 11
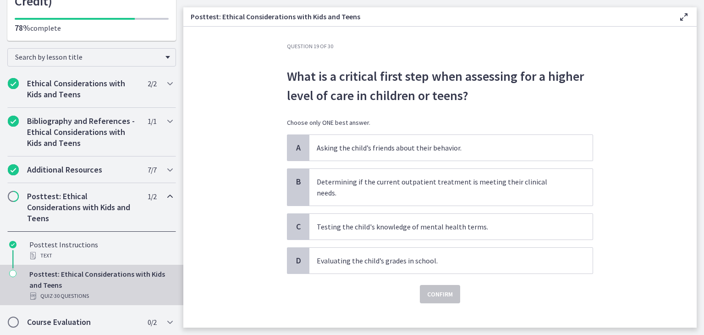
scroll to position [3, 0]
click at [451, 189] on span "Determining if the current outpatient treatment is meeting their clinical needs." at bounding box center [451, 186] width 283 height 37
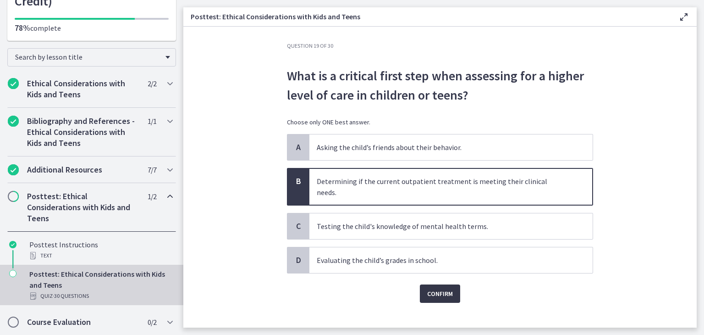
click at [442, 288] on span "Confirm" at bounding box center [440, 293] width 26 height 11
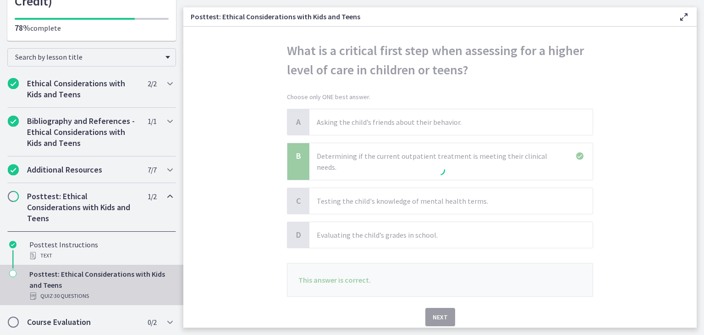
scroll to position [51, 0]
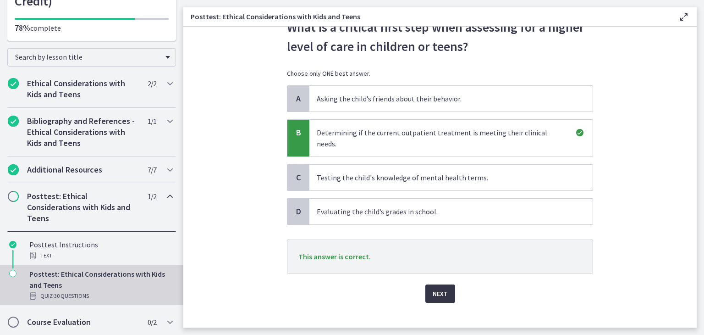
click at [437, 289] on button "Next" at bounding box center [441, 293] width 30 height 18
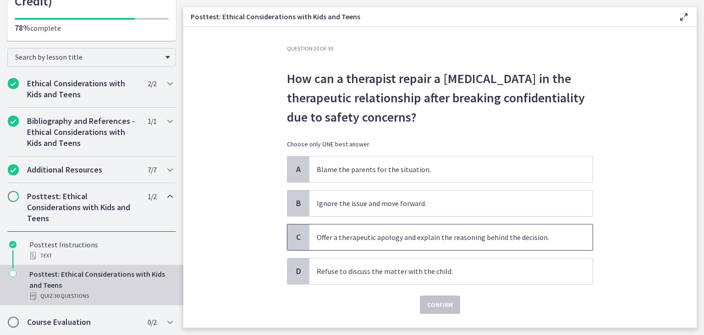
click at [464, 244] on span "Offer a therapeutic apology and explain the reasoning behind the decision." at bounding box center [451, 237] width 283 height 26
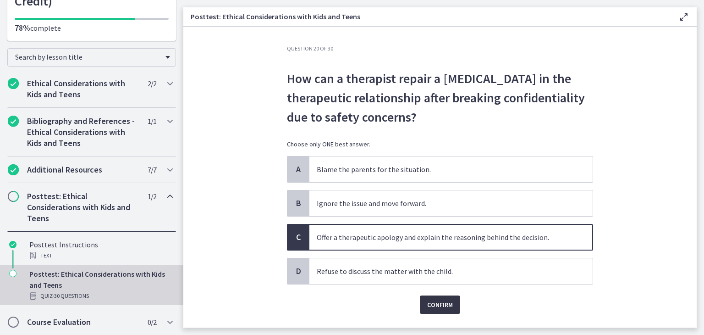
click at [442, 304] on span "Confirm" at bounding box center [440, 304] width 26 height 11
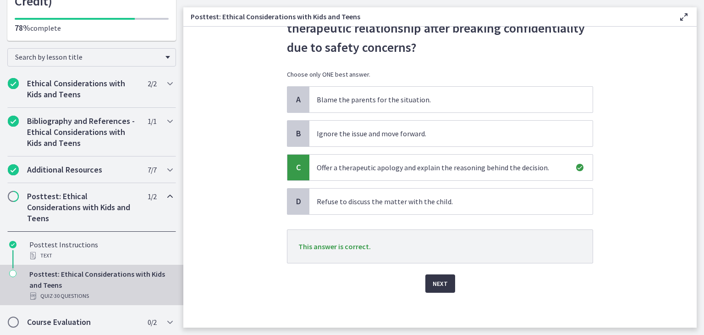
scroll to position [71, 0]
click at [435, 284] on span "Next" at bounding box center [440, 282] width 15 height 11
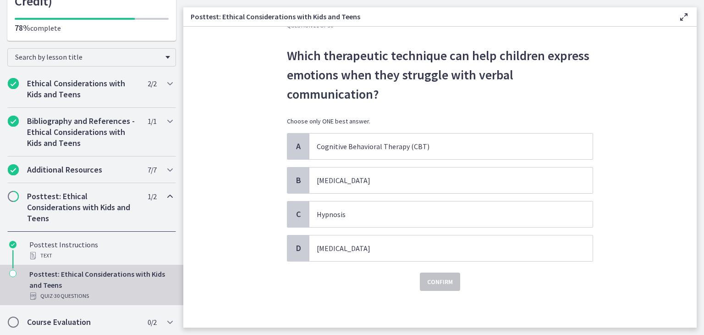
scroll to position [0, 0]
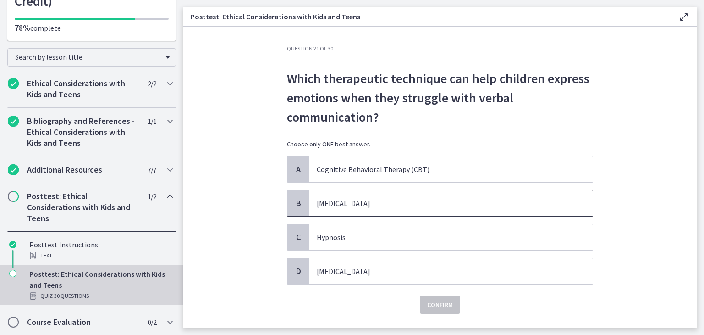
click at [377, 196] on span "Play therapy" at bounding box center [451, 203] width 283 height 26
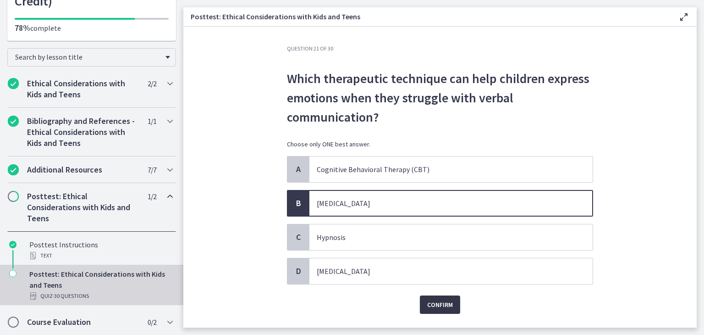
click at [431, 303] on span "Confirm" at bounding box center [440, 304] width 26 height 11
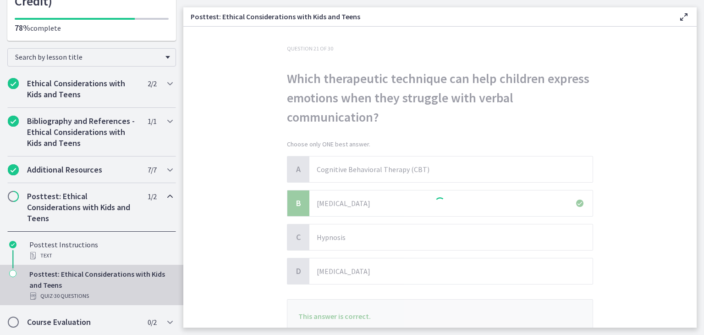
scroll to position [71, 0]
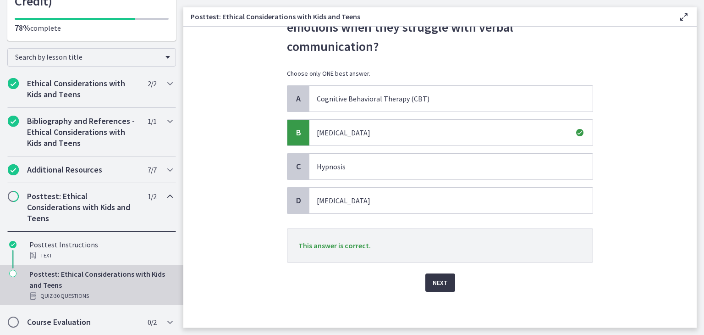
click at [434, 279] on span "Next" at bounding box center [440, 282] width 15 height 11
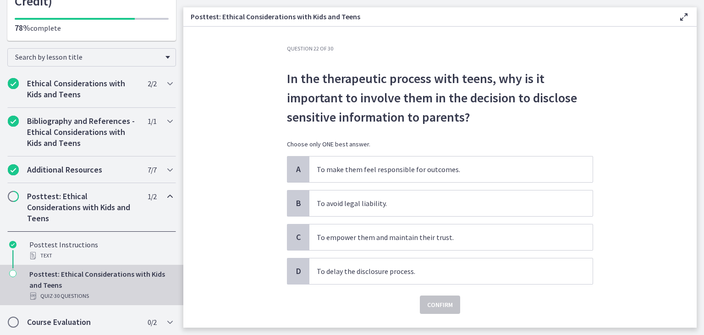
scroll to position [22, 0]
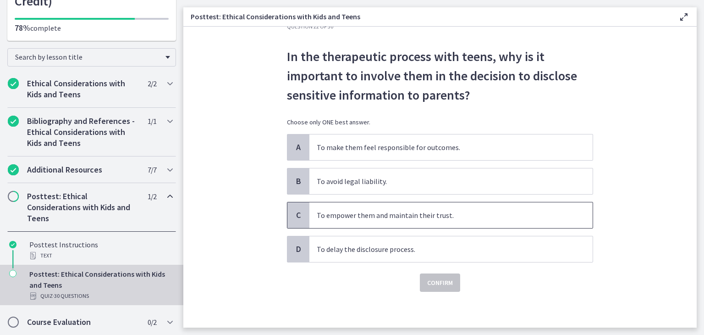
click at [384, 217] on p "To empower them and maintain their trust." at bounding box center [442, 215] width 250 height 11
click at [420, 280] on button "Confirm" at bounding box center [440, 282] width 40 height 18
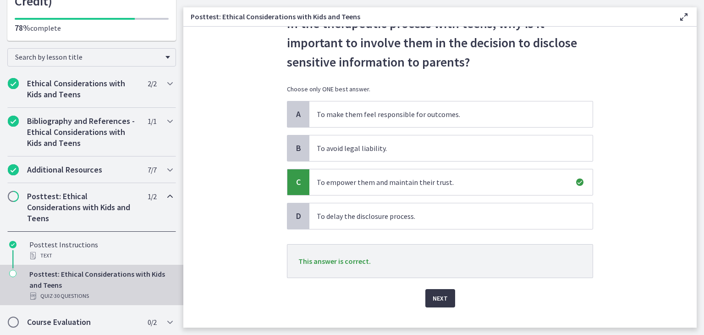
scroll to position [71, 0]
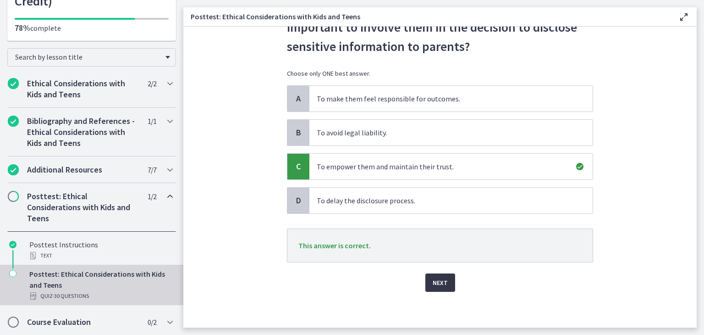
click at [426, 277] on button "Next" at bounding box center [441, 282] width 30 height 18
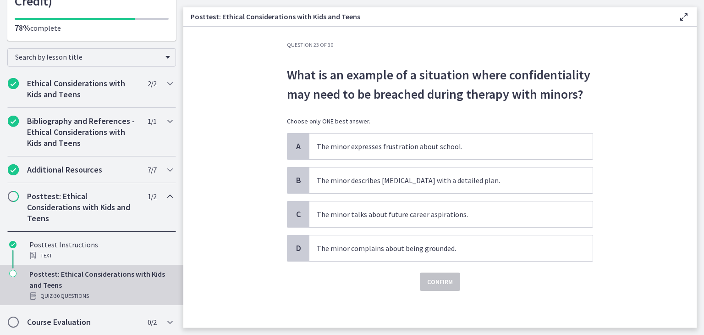
scroll to position [0, 0]
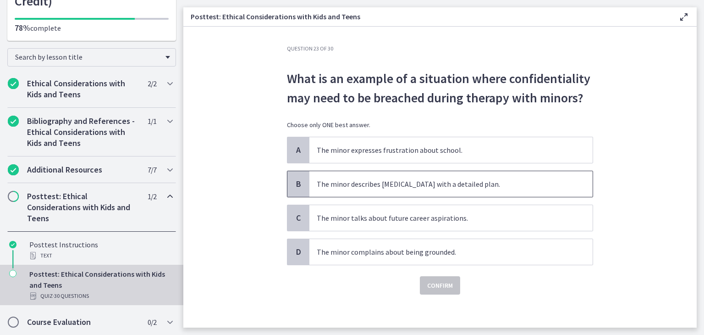
click at [424, 183] on p "The minor describes suicidal ideation with a detailed plan." at bounding box center [442, 183] width 250 height 11
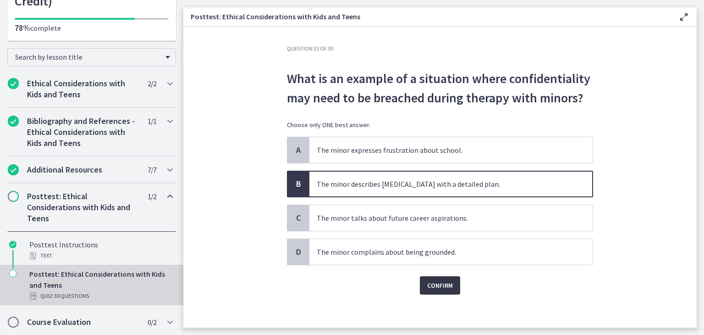
click at [446, 282] on span "Confirm" at bounding box center [440, 285] width 26 height 11
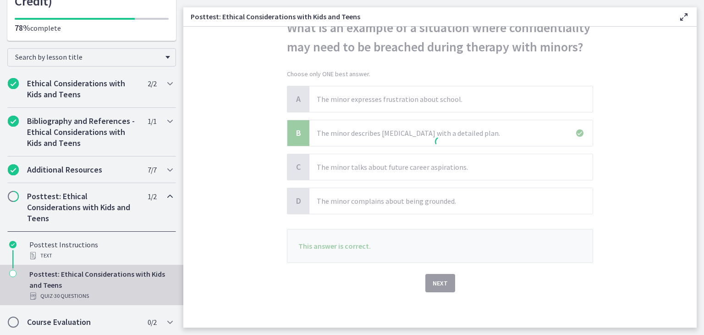
scroll to position [51, 0]
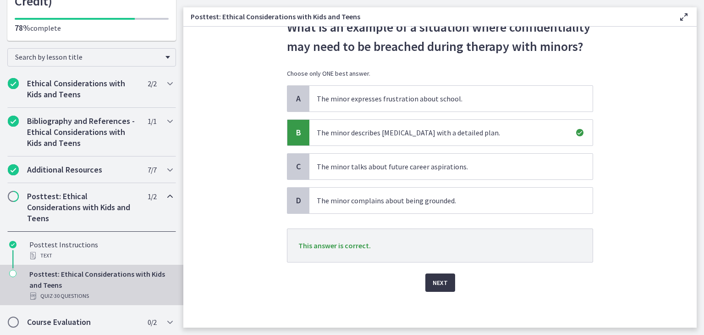
click at [435, 285] on span "Next" at bounding box center [440, 282] width 15 height 11
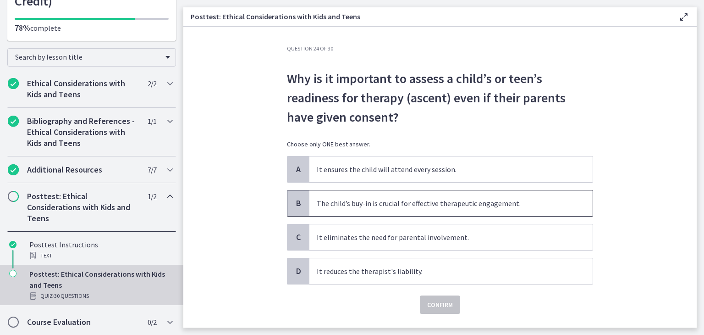
click at [468, 208] on p "The child’s buy-in is crucial for effective therapeutic engagement." at bounding box center [442, 203] width 250 height 11
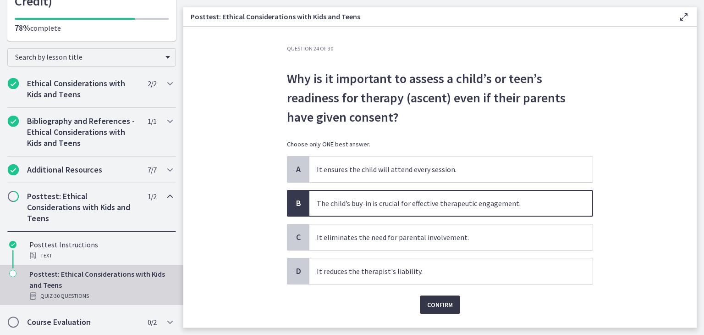
click at [443, 300] on span "Confirm" at bounding box center [440, 304] width 26 height 11
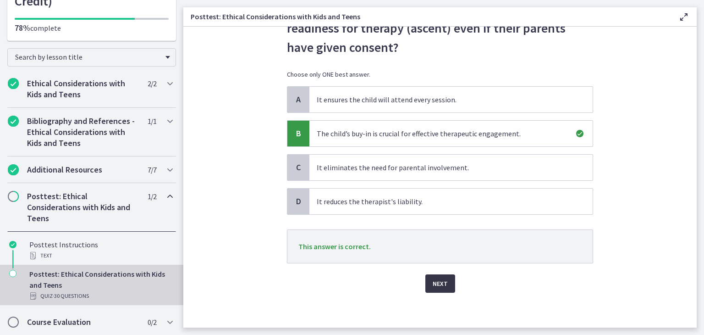
scroll to position [71, 0]
click at [436, 288] on button "Next" at bounding box center [441, 282] width 30 height 18
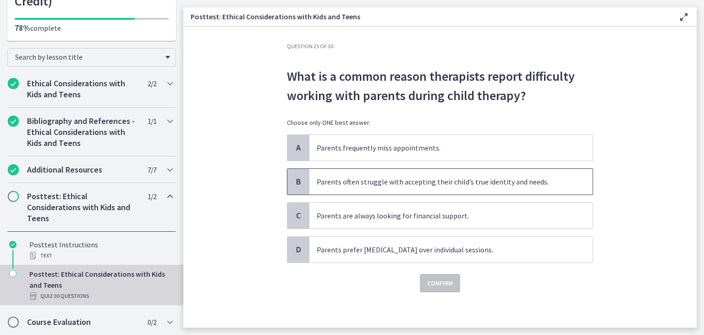
scroll to position [3, 0]
click at [466, 184] on p "Parents often struggle with accepting their child’s true identity and needs." at bounding box center [442, 181] width 250 height 11
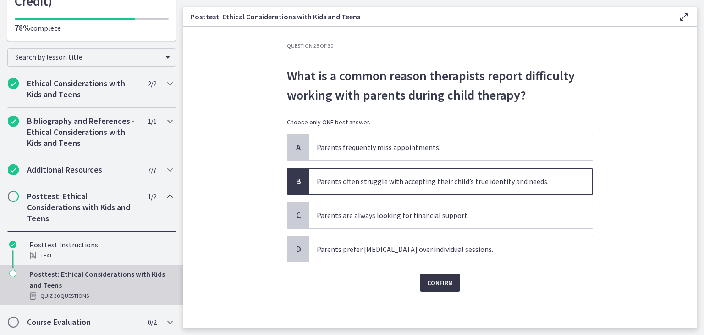
click at [439, 285] on span "Confirm" at bounding box center [440, 282] width 26 height 11
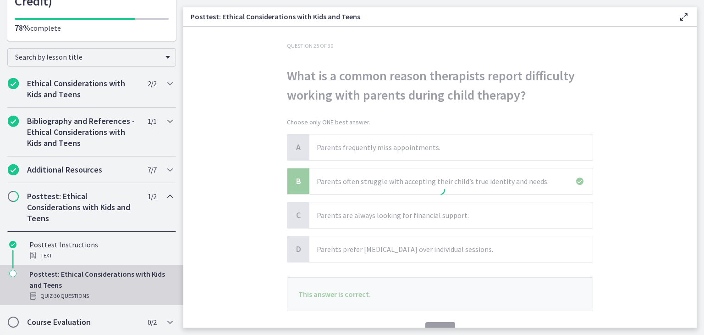
scroll to position [51, 0]
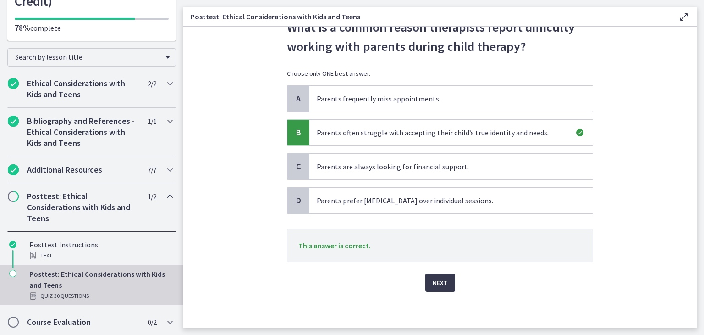
click at [447, 255] on p "This answer is correct." at bounding box center [440, 245] width 306 height 34
click at [448, 272] on div "Next" at bounding box center [440, 276] width 306 height 29
click at [446, 276] on button "Next" at bounding box center [441, 282] width 30 height 18
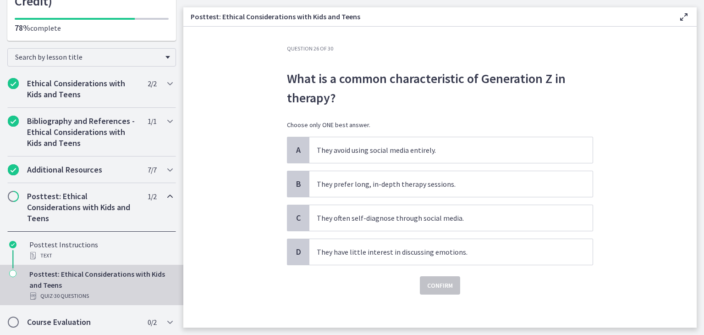
scroll to position [3, 0]
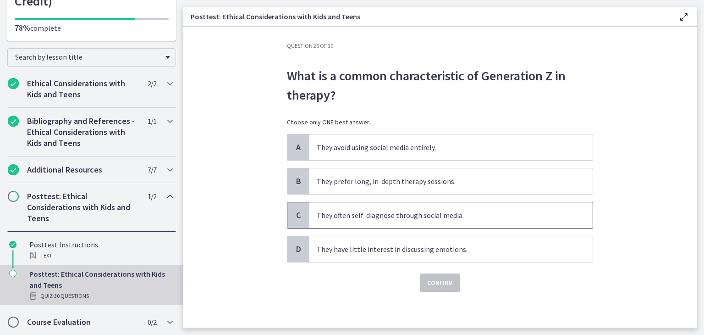
click at [462, 216] on p "They often self-diagnose through social media." at bounding box center [442, 215] width 250 height 11
click at [442, 280] on span "Confirm" at bounding box center [440, 282] width 26 height 11
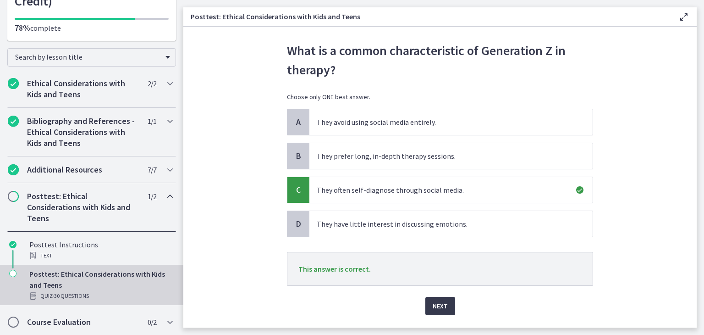
scroll to position [51, 0]
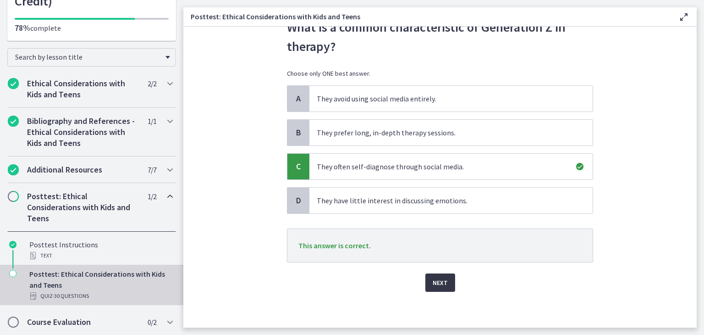
click at [438, 286] on span "Next" at bounding box center [440, 282] width 15 height 11
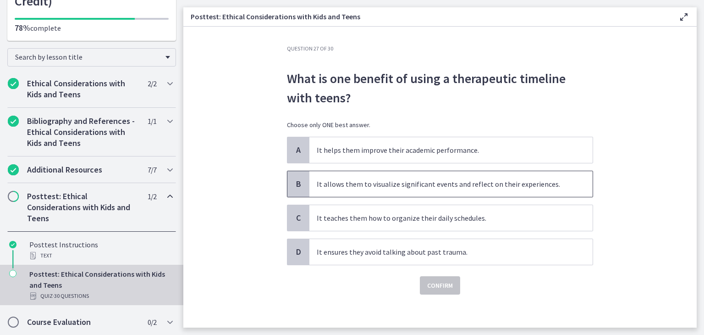
click at [479, 184] on p "It allows them to visualize significant events and reflect on their experiences." at bounding box center [442, 183] width 250 height 11
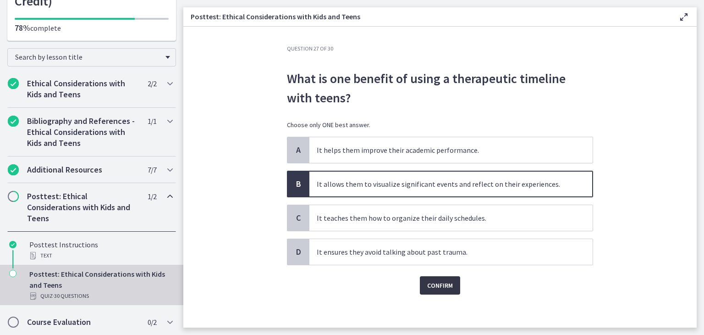
click at [445, 287] on span "Confirm" at bounding box center [440, 285] width 26 height 11
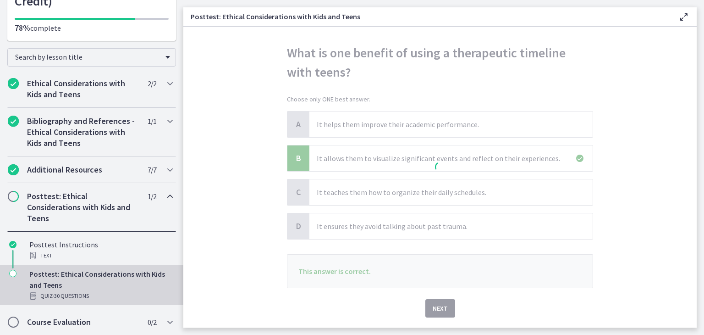
scroll to position [51, 0]
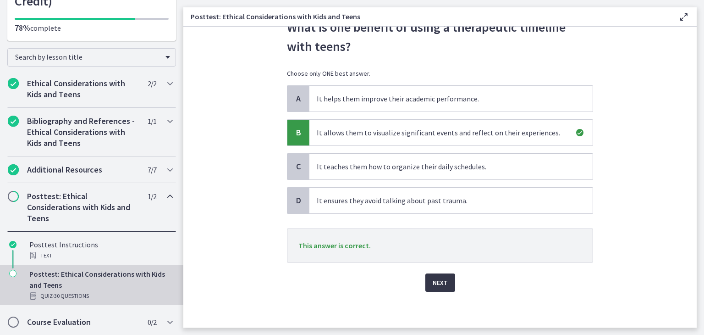
click at [433, 279] on span "Next" at bounding box center [440, 282] width 15 height 11
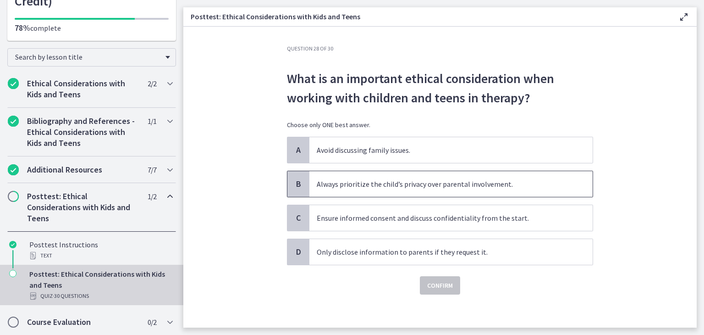
click at [435, 191] on span "Always prioritize the child’s privacy over parental involvement." at bounding box center [451, 184] width 283 height 26
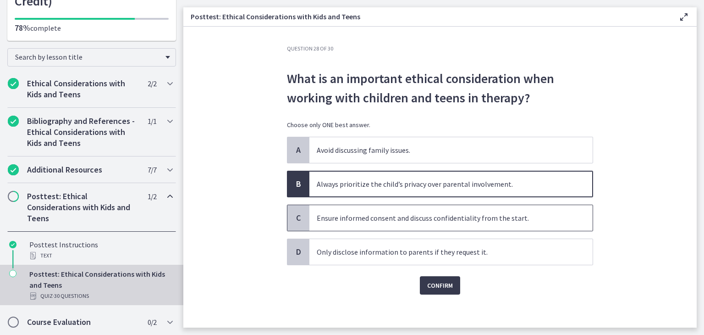
click at [450, 213] on p "Ensure informed consent and discuss confidentiality from the start." at bounding box center [442, 217] width 250 height 11
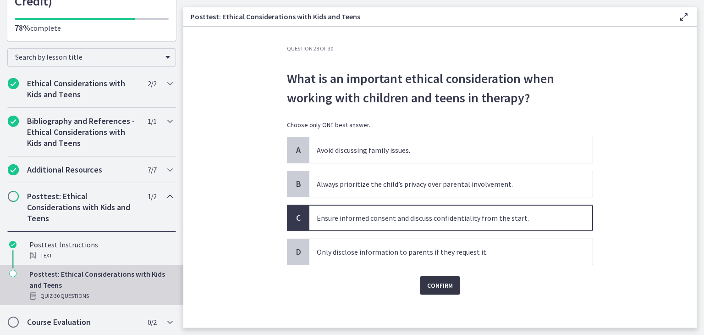
click at [436, 282] on span "Confirm" at bounding box center [440, 285] width 26 height 11
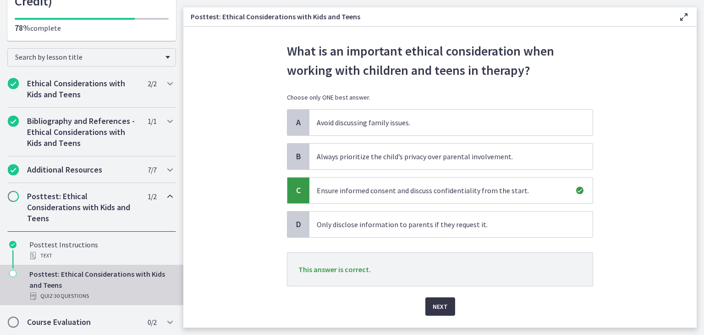
scroll to position [51, 0]
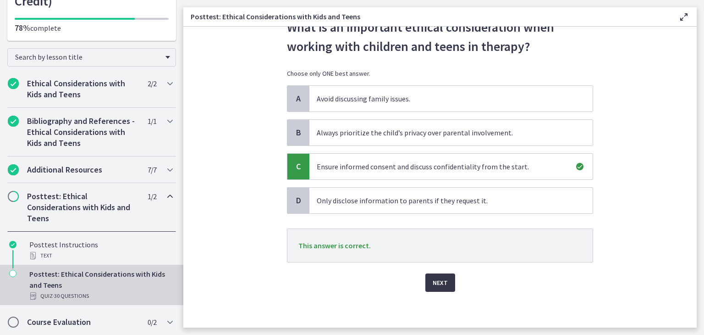
click at [445, 279] on button "Next" at bounding box center [441, 282] width 30 height 18
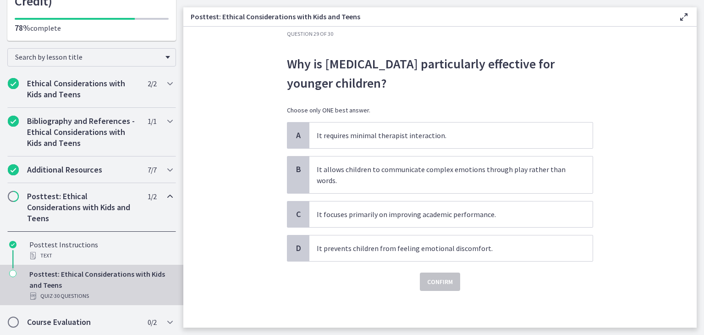
scroll to position [0, 0]
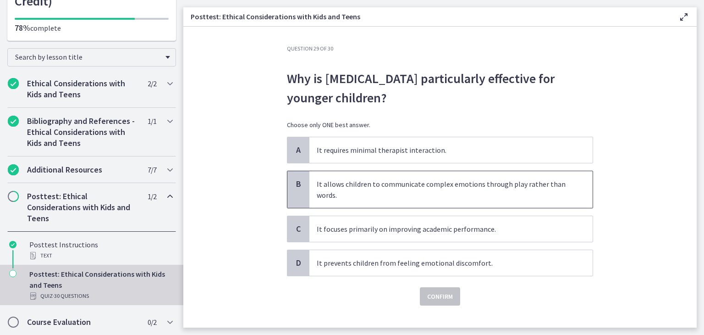
click at [466, 192] on p "It allows children to communicate complex emotions through play rather than wor…" at bounding box center [442, 189] width 250 height 22
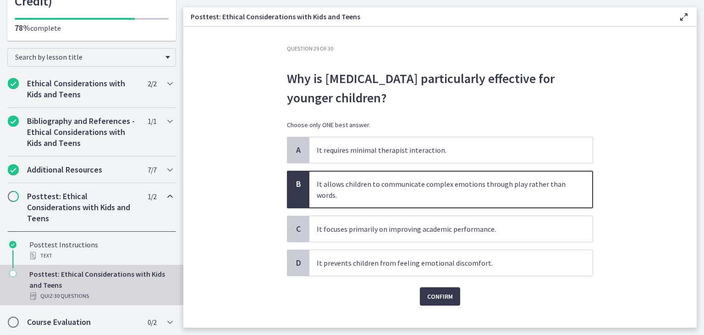
scroll to position [14, 0]
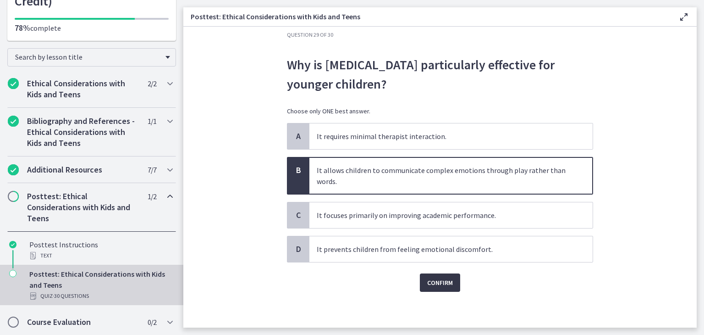
click at [447, 278] on span "Confirm" at bounding box center [440, 282] width 26 height 11
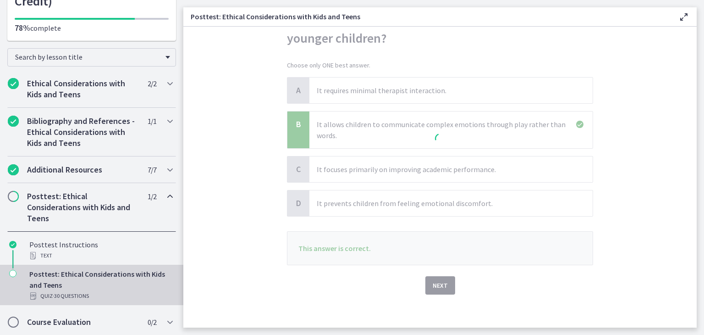
scroll to position [62, 0]
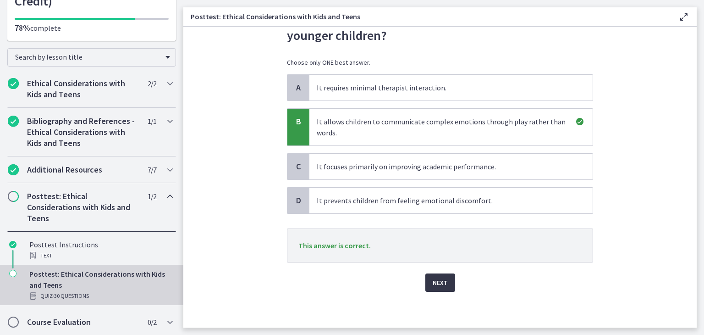
click at [446, 280] on button "Next" at bounding box center [441, 282] width 30 height 18
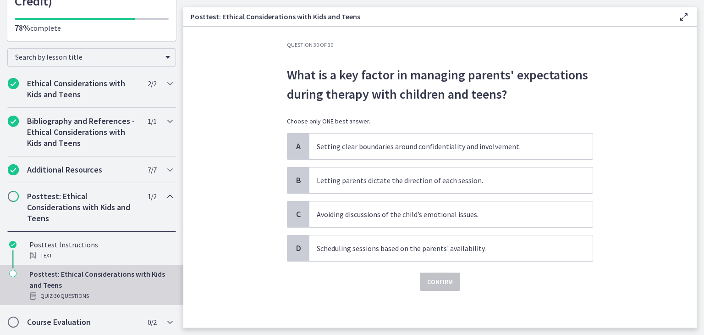
scroll to position [0, 0]
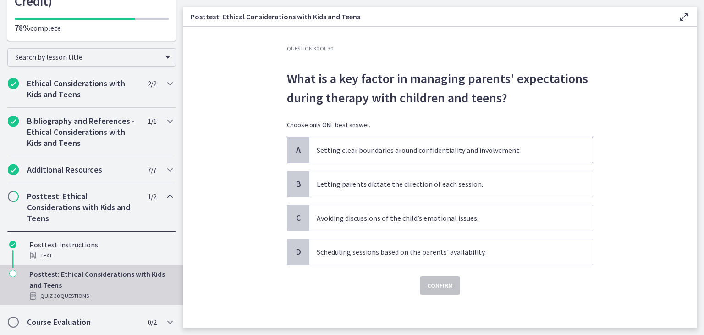
click at [413, 147] on p "Setting clear boundaries around confidentiality and involvement." at bounding box center [442, 149] width 250 height 11
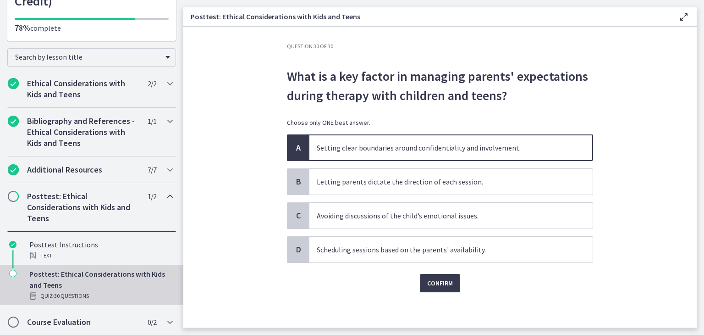
scroll to position [3, 0]
click at [447, 281] on span "Confirm" at bounding box center [440, 282] width 26 height 11
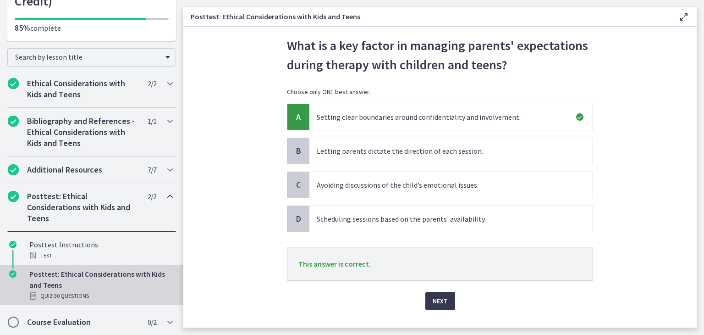
scroll to position [51, 0]
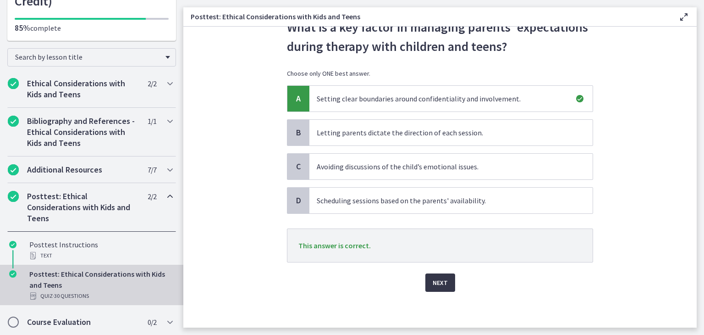
click at [451, 274] on button "Next" at bounding box center [441, 282] width 30 height 18
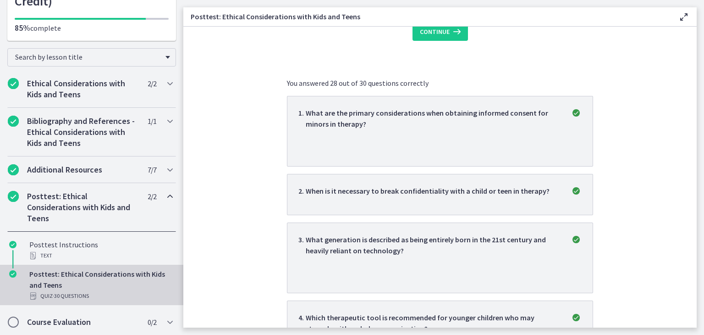
scroll to position [46, 0]
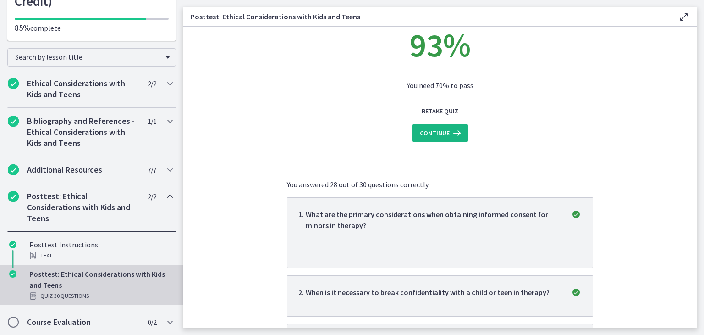
click at [450, 131] on icon at bounding box center [456, 133] width 13 height 11
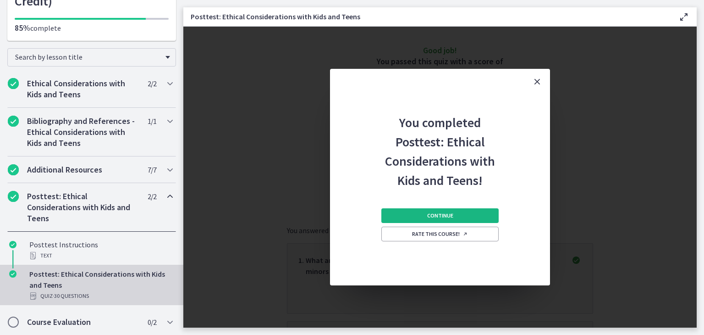
click at [456, 210] on button "Continue" at bounding box center [440, 215] width 117 height 15
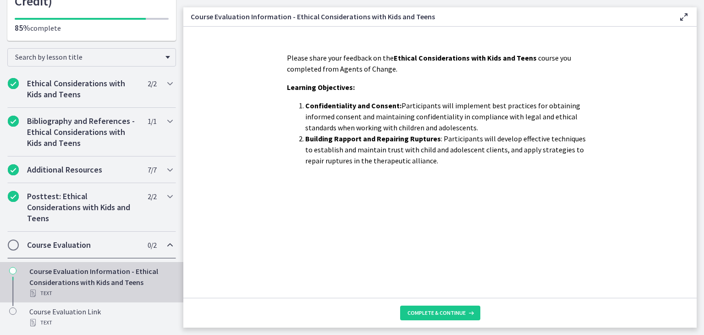
scroll to position [104, 0]
click at [434, 314] on span "Complete & continue" at bounding box center [437, 312] width 58 height 7
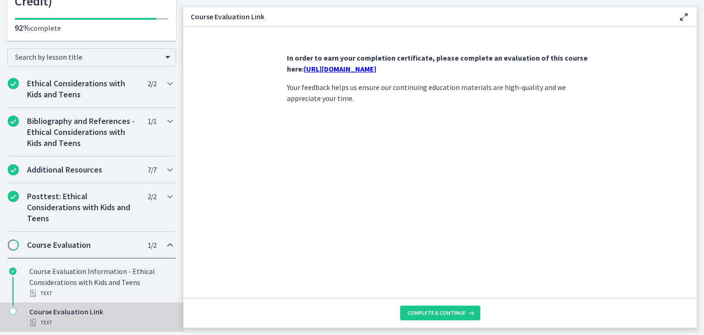
click at [377, 69] on link "https://forms.gle/NHq1DmrK6XcgvnNz7" at bounding box center [340, 68] width 72 height 9
click at [443, 312] on span "Complete & continue" at bounding box center [437, 312] width 58 height 7
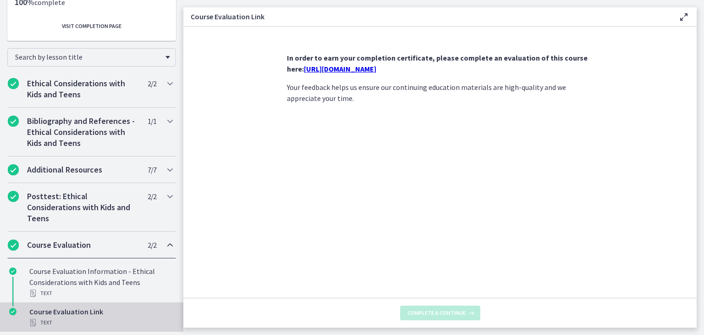
scroll to position [154, 0]
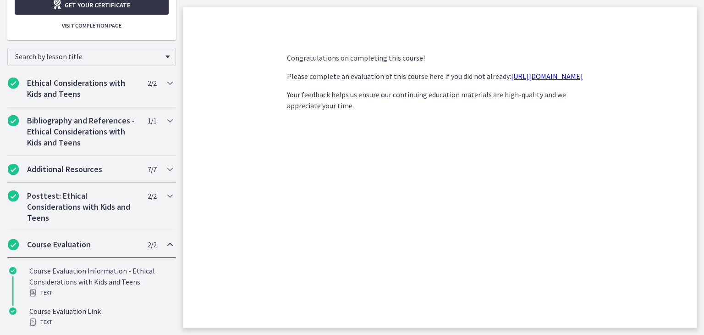
click at [122, 6] on span "Get your certificate" at bounding box center [98, 5] width 66 height 11
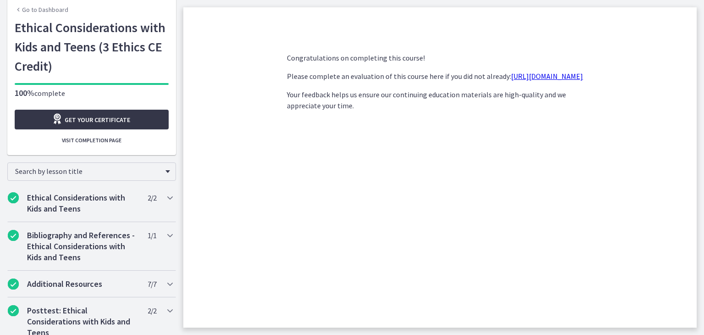
scroll to position [0, 0]
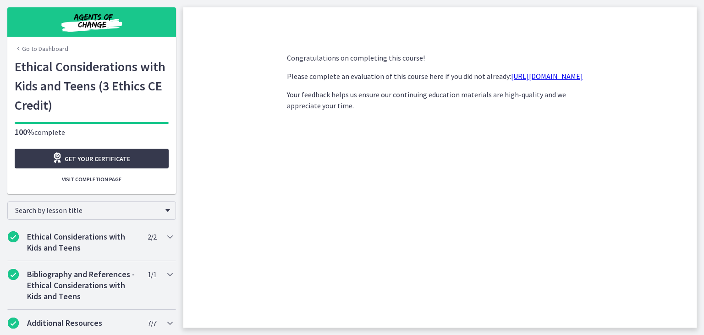
click at [38, 45] on link "Go to Dashboard" at bounding box center [42, 48] width 54 height 9
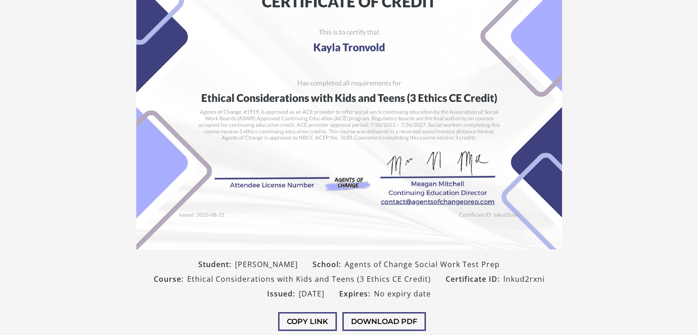
scroll to position [178, 0]
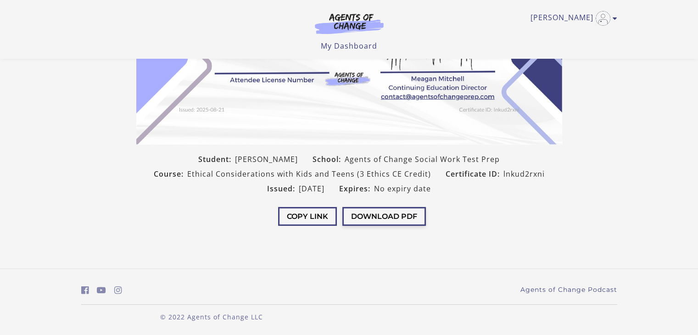
click at [394, 217] on button "Download PDF" at bounding box center [383, 216] width 83 height 19
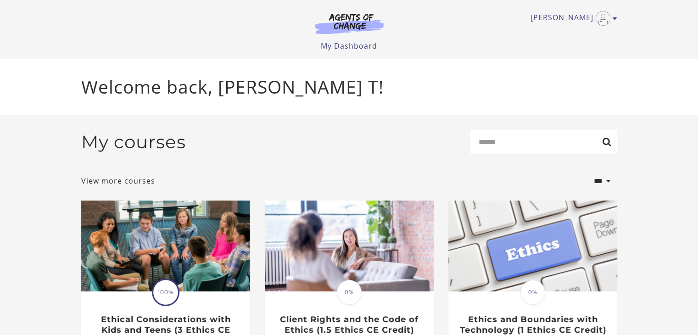
click at [300, 141] on div "My courses Search" at bounding box center [349, 146] width 536 height 32
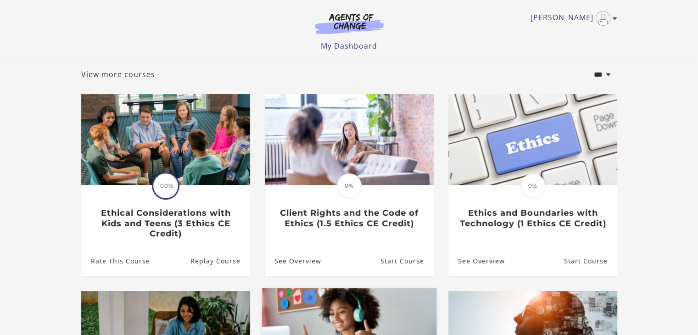
scroll to position [138, 0]
